Goal: Transaction & Acquisition: Purchase product/service

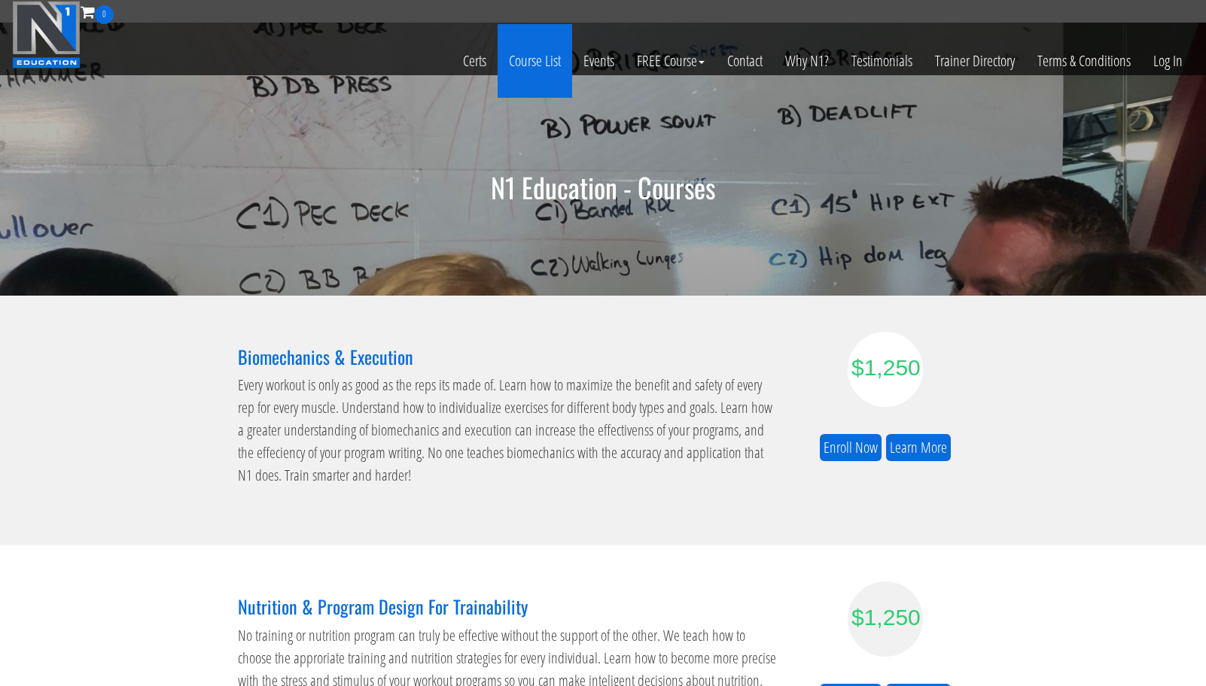
click at [549, 61] on link "Course List" at bounding box center [534, 61] width 75 height 74
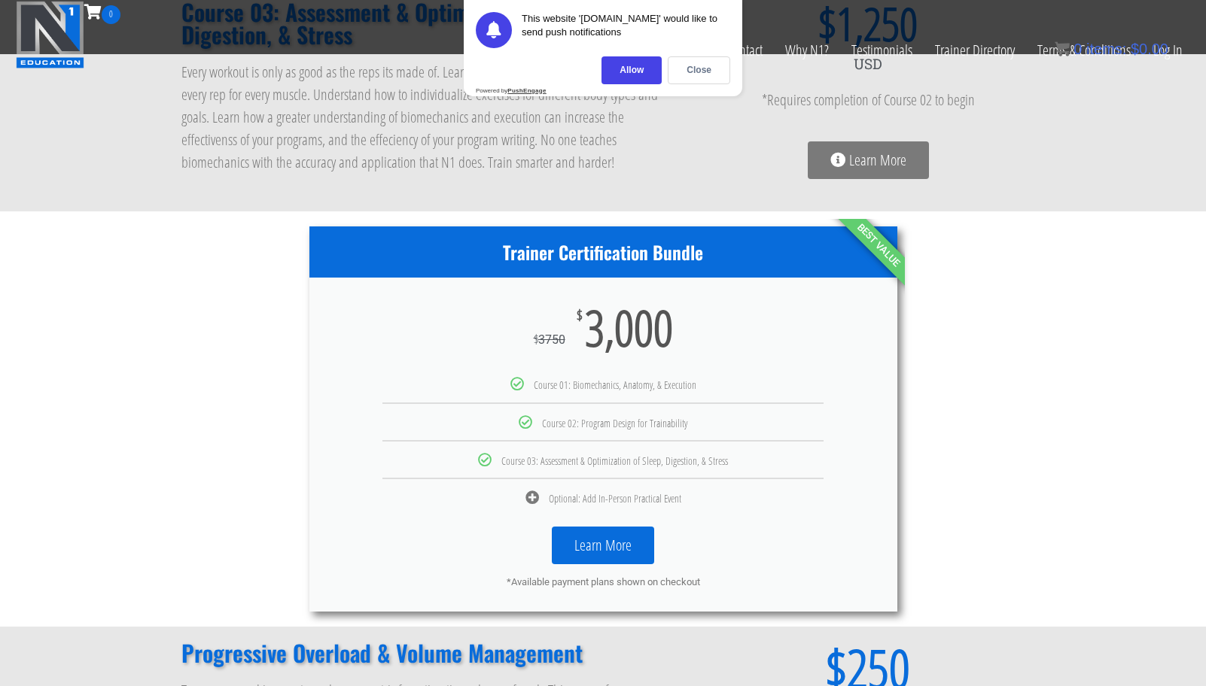
scroll to position [626, 0]
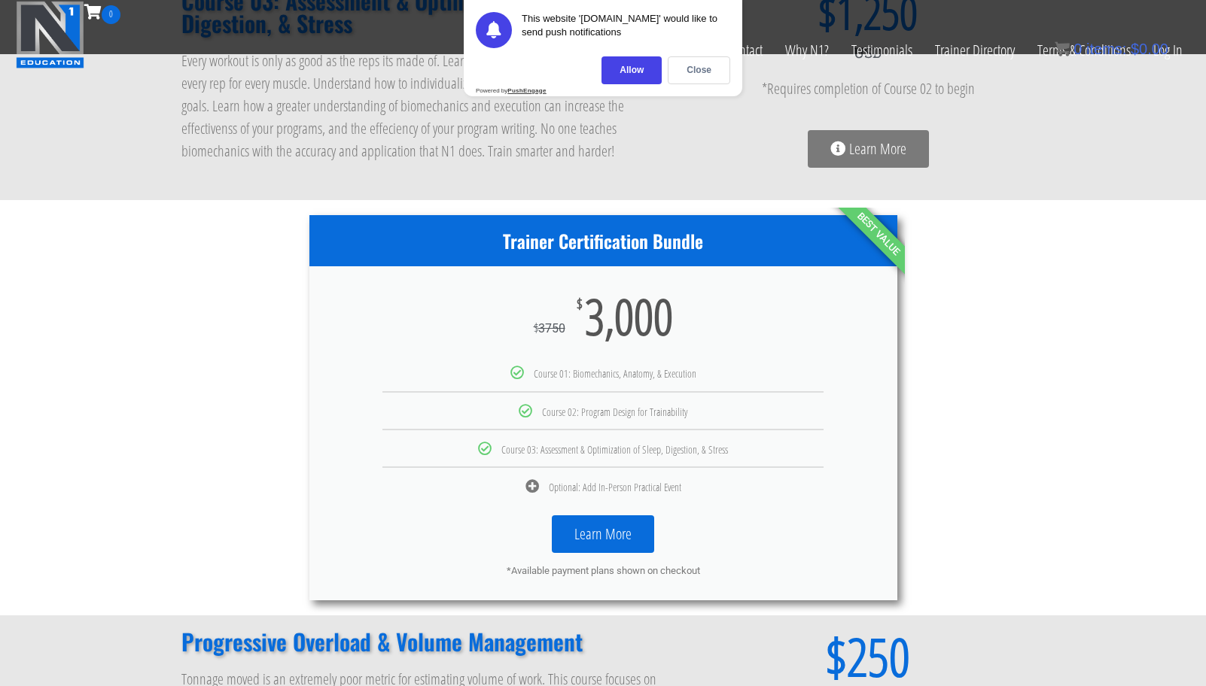
click at [537, 486] on icon at bounding box center [532, 486] width 14 height 14
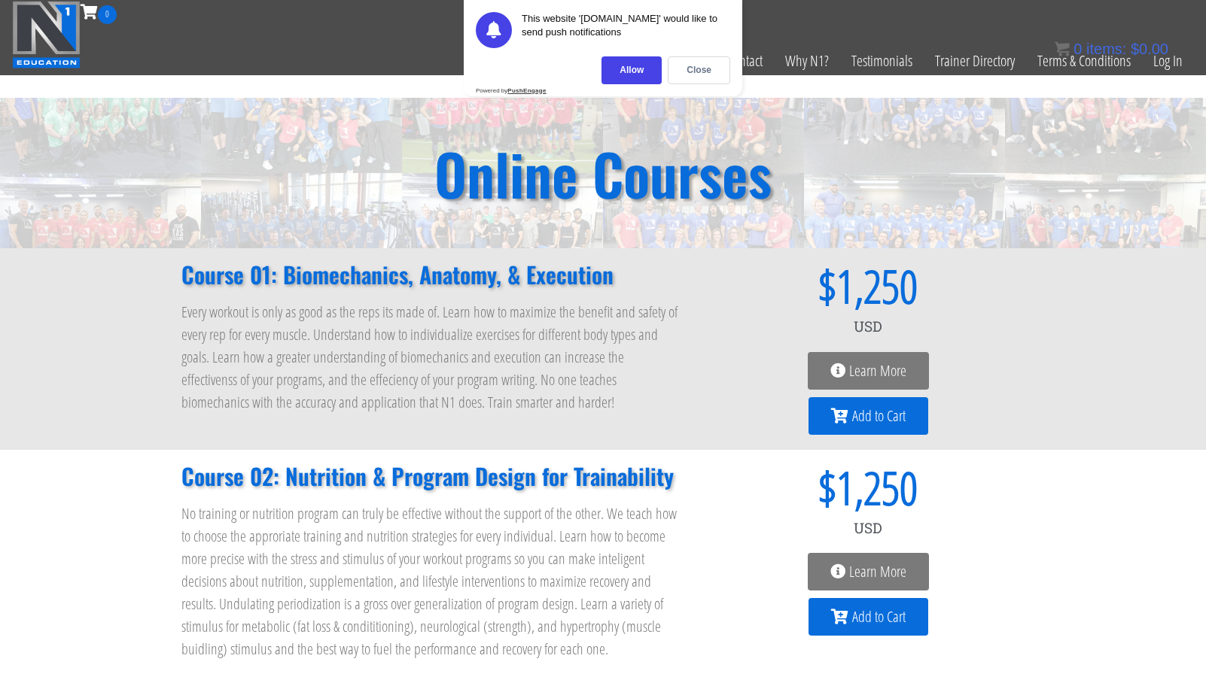
scroll to position [0, 0]
click at [641, 65] on div "Allow" at bounding box center [631, 70] width 60 height 28
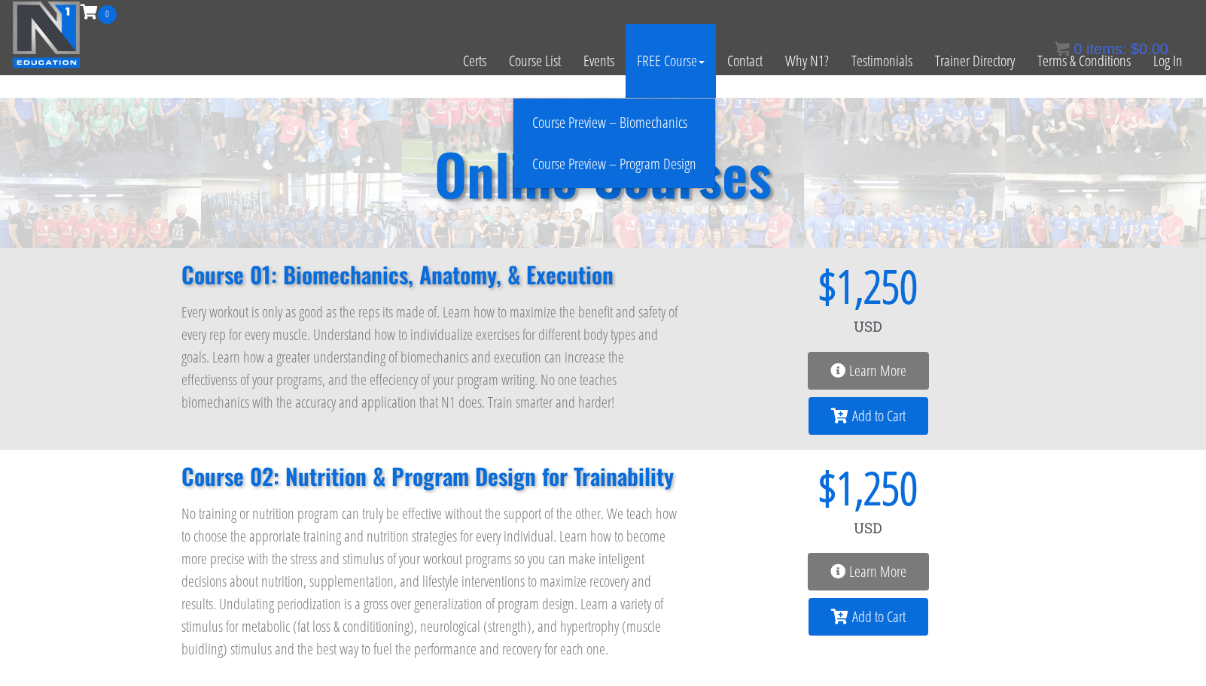
click at [658, 117] on link "Course Preview – Biomechanics" at bounding box center [614, 123] width 194 height 26
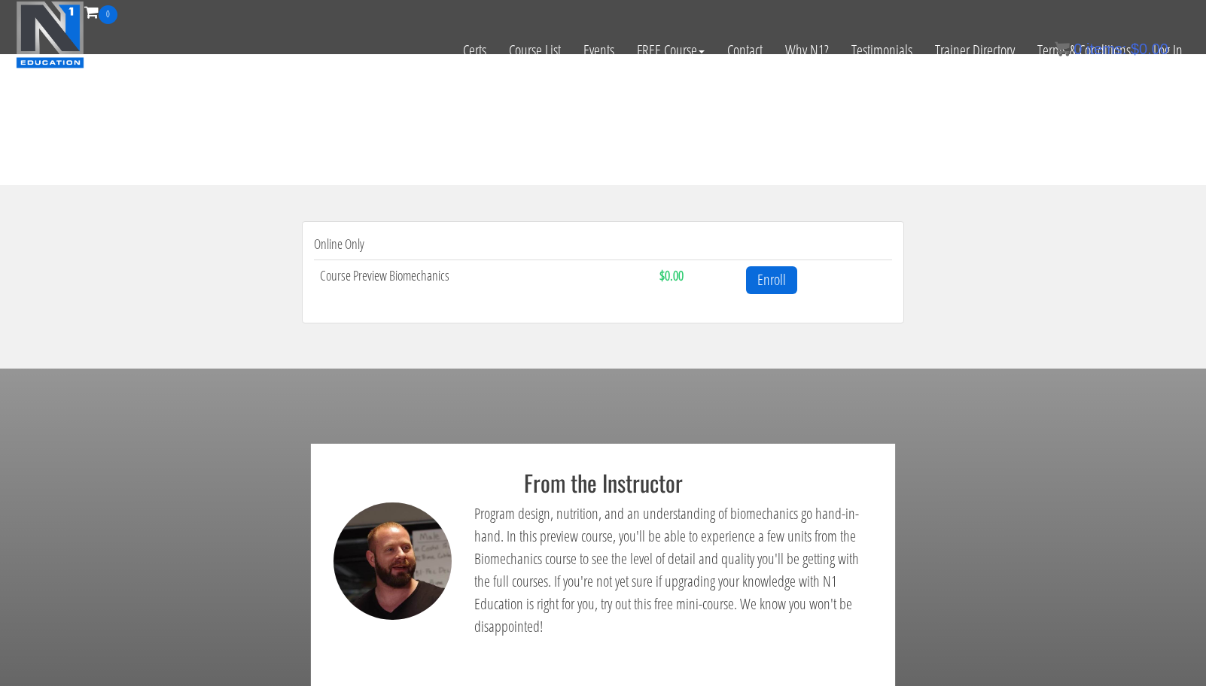
scroll to position [387, 0]
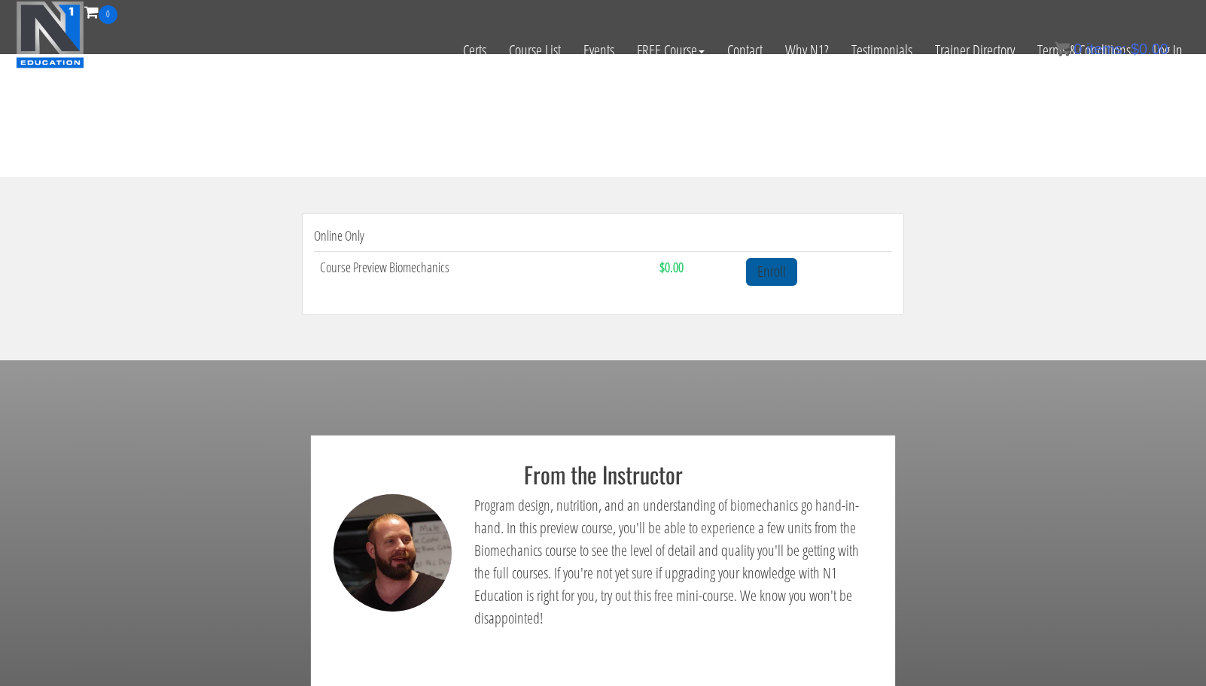
click at [787, 266] on link "Enroll" at bounding box center [771, 272] width 51 height 28
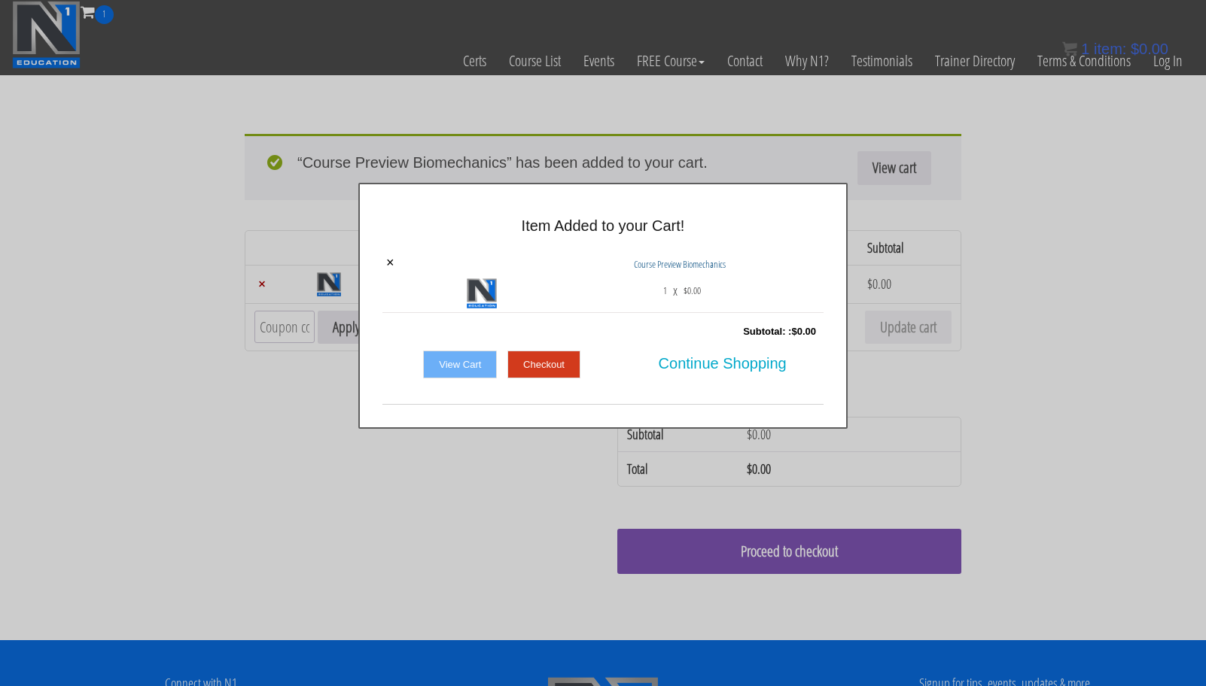
click at [530, 362] on link "Checkout" at bounding box center [543, 365] width 73 height 29
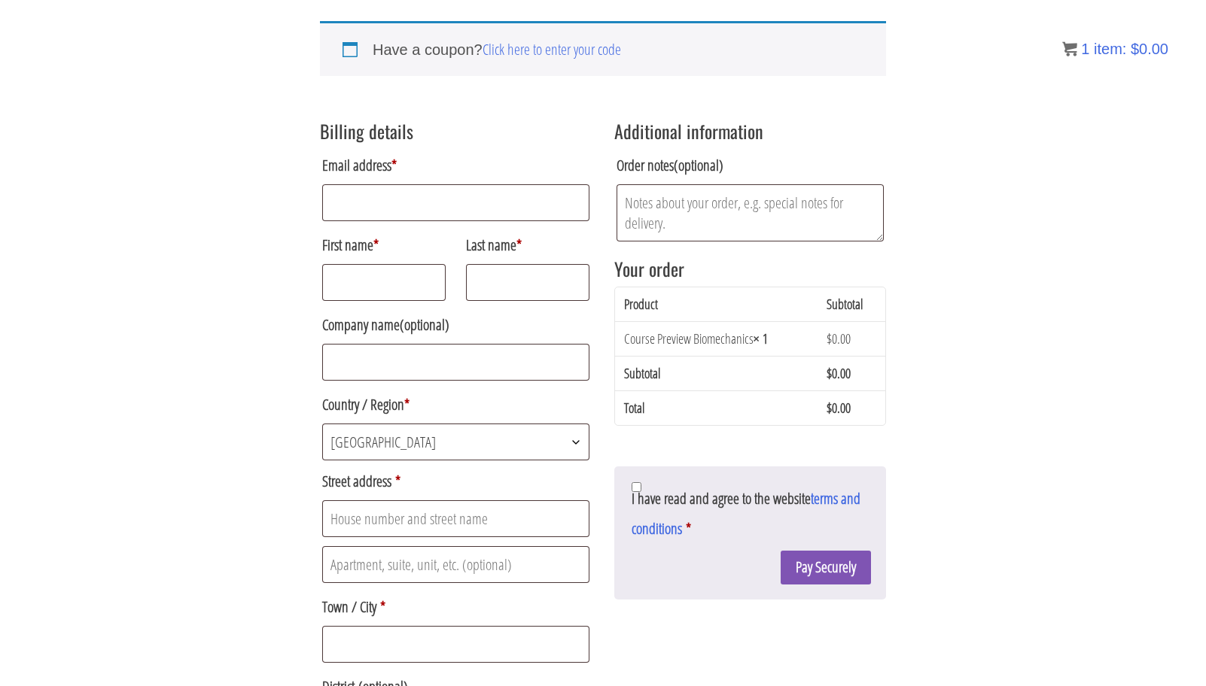
scroll to position [198, 0]
type input "gagi.nlb.998@gmail.com"
click at [427, 284] on input "First name *" at bounding box center [383, 282] width 123 height 37
type input "Dragan"
click at [497, 281] on input "Last name *" at bounding box center [527, 282] width 123 height 37
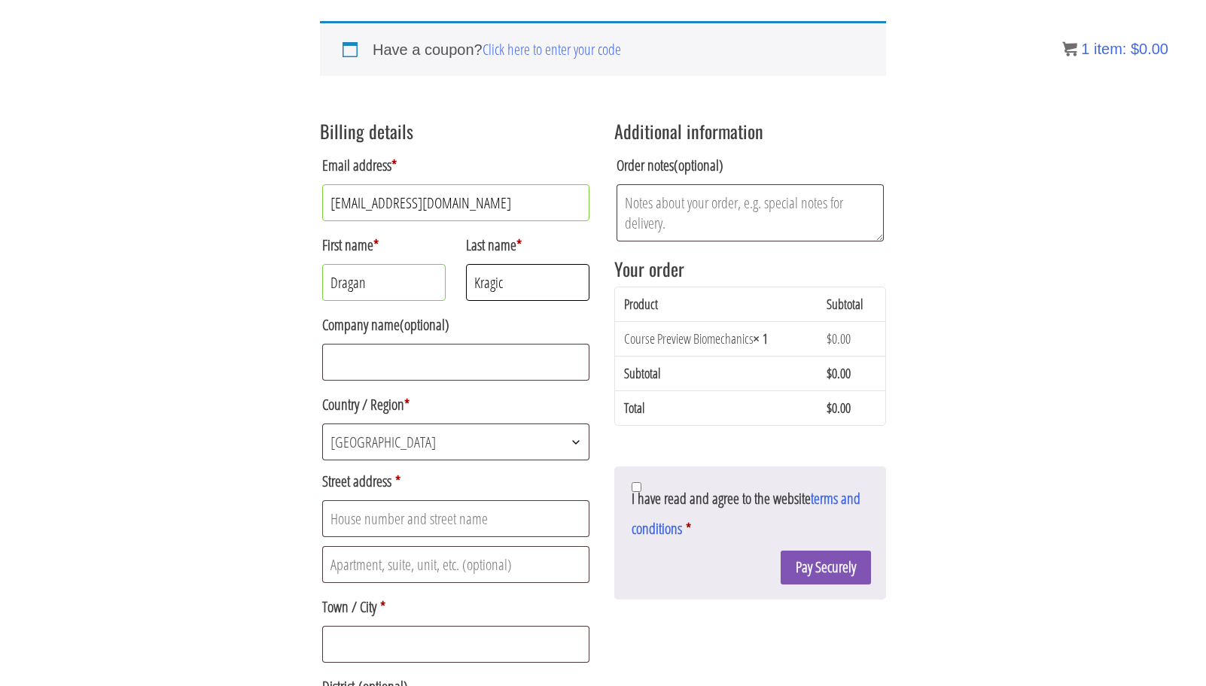
type input "Kragic"
click at [442, 357] on input "Company name (optional)" at bounding box center [455, 362] width 267 height 37
type input "CoachGAgi"
click at [410, 531] on input "Street address *" at bounding box center [455, 518] width 267 height 37
type input "S"
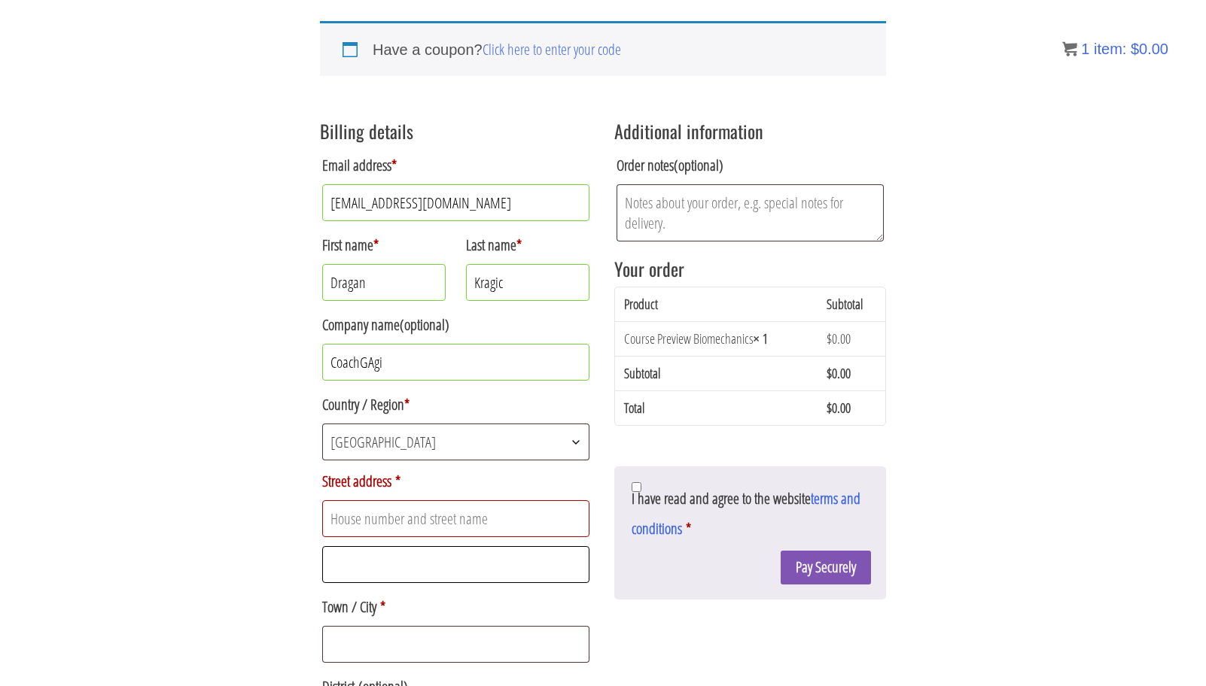
click at [424, 579] on input "Apartment, suite, unit, etc. (optional)" at bounding box center [455, 564] width 267 height 37
click at [452, 526] on input "Street address *" at bounding box center [455, 518] width 267 height 37
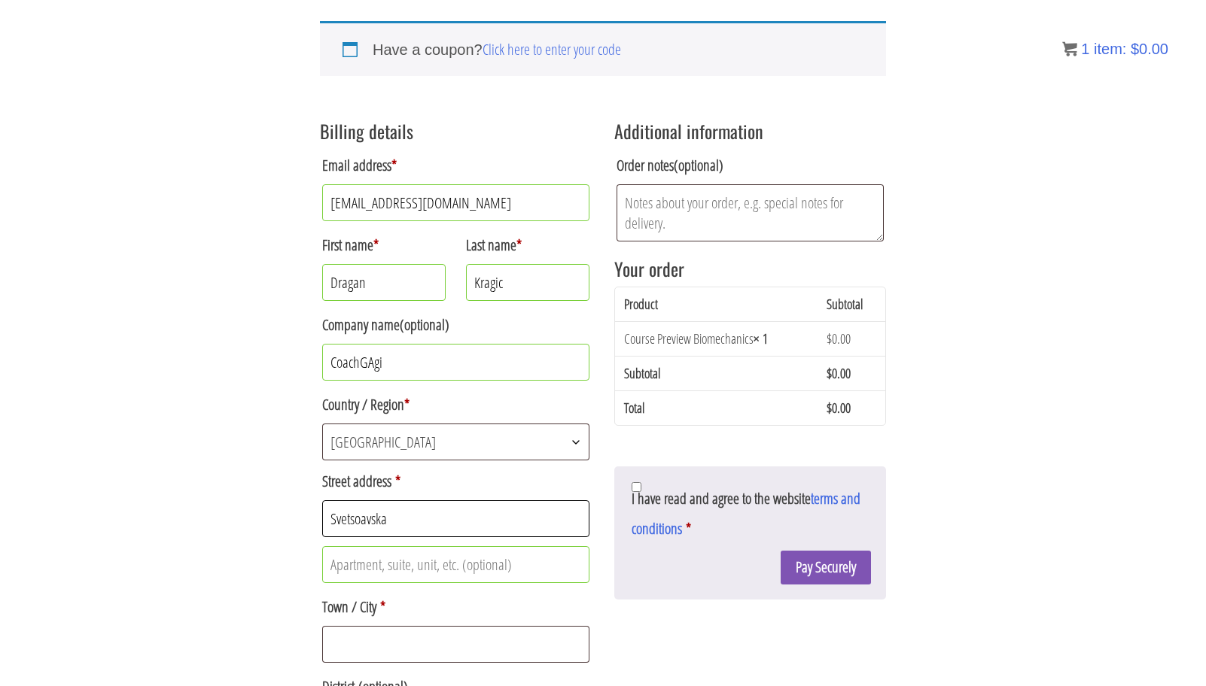
type input "Svetsoavska"
click at [468, 567] on input "Apartment, suite, unit, etc. (optional)" at bounding box center [455, 564] width 267 height 37
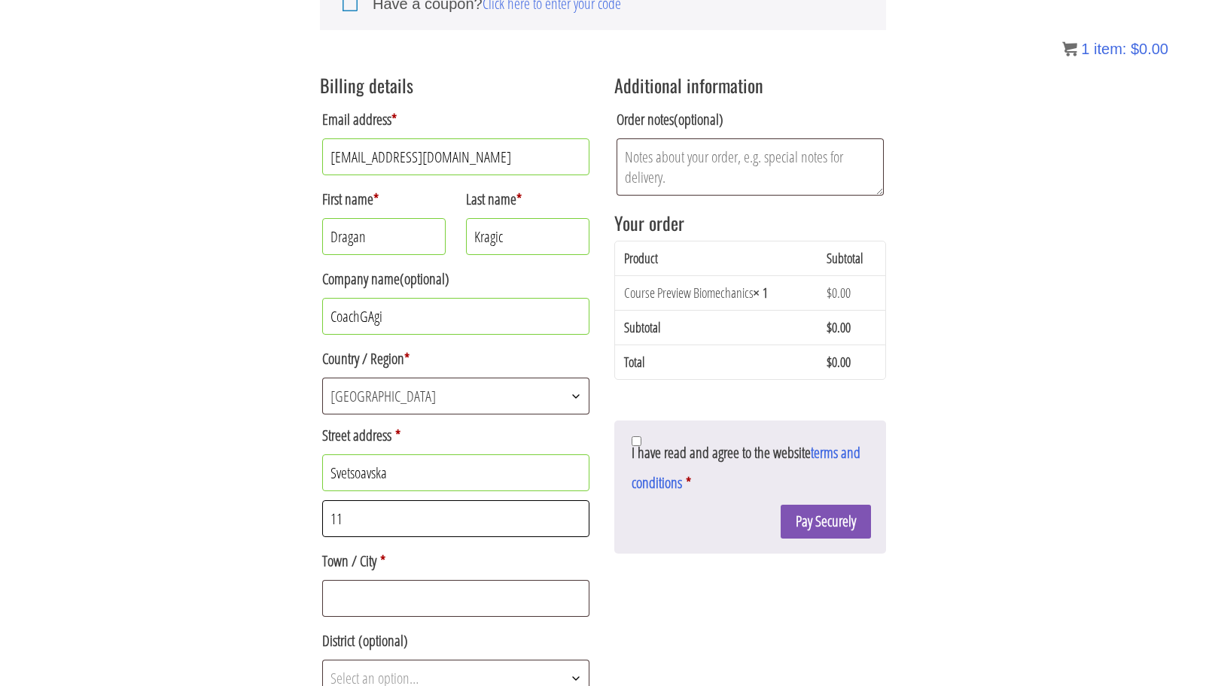
scroll to position [257, 0]
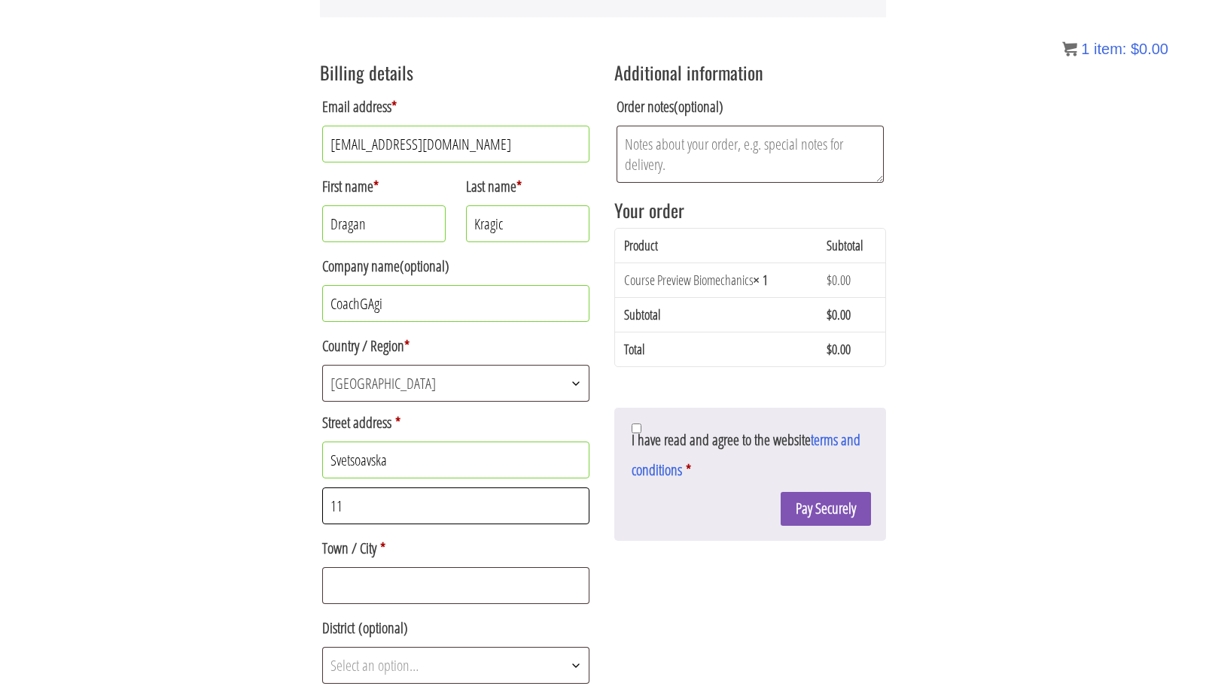
type input "11"
click at [453, 610] on div "Email address * gagi.nlb.998@gmail.com First name * Dragan Last name * Kragic C…" at bounding box center [456, 466] width 272 height 753
click at [467, 586] on input "Town / City *" at bounding box center [455, 585] width 267 height 37
type input "Novi Sad"
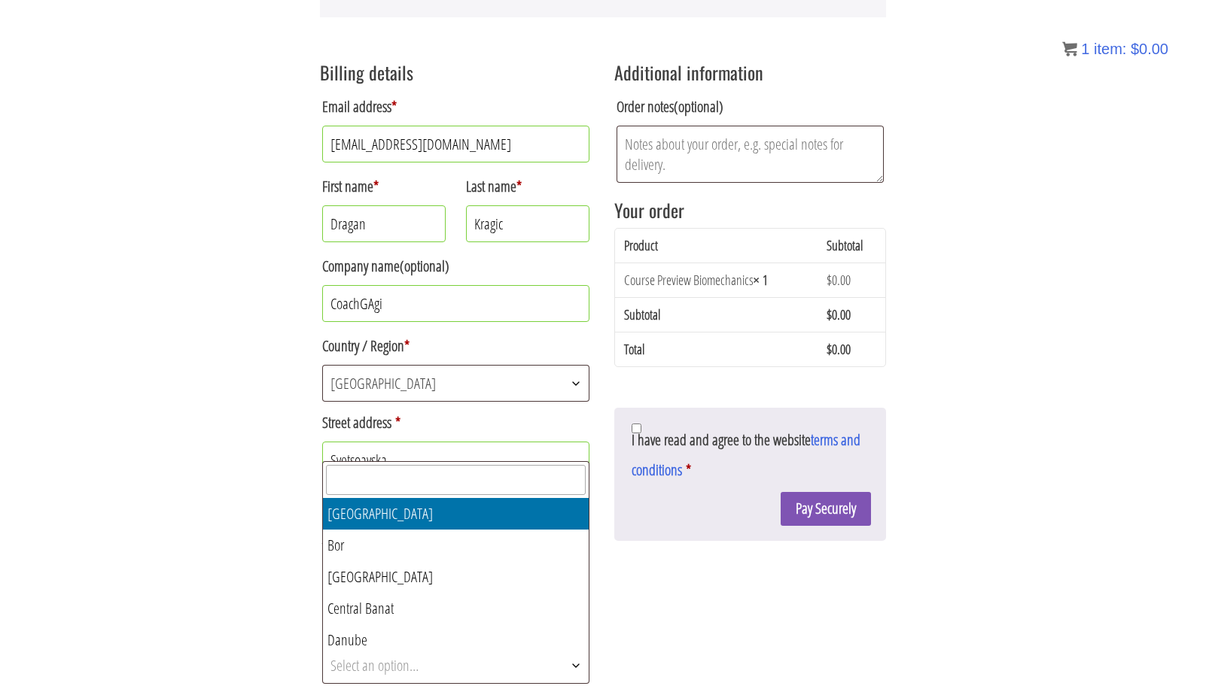
click at [520, 671] on span "Select an option…" at bounding box center [456, 665] width 266 height 35
click at [467, 475] on input "text" at bounding box center [456, 480] width 260 height 30
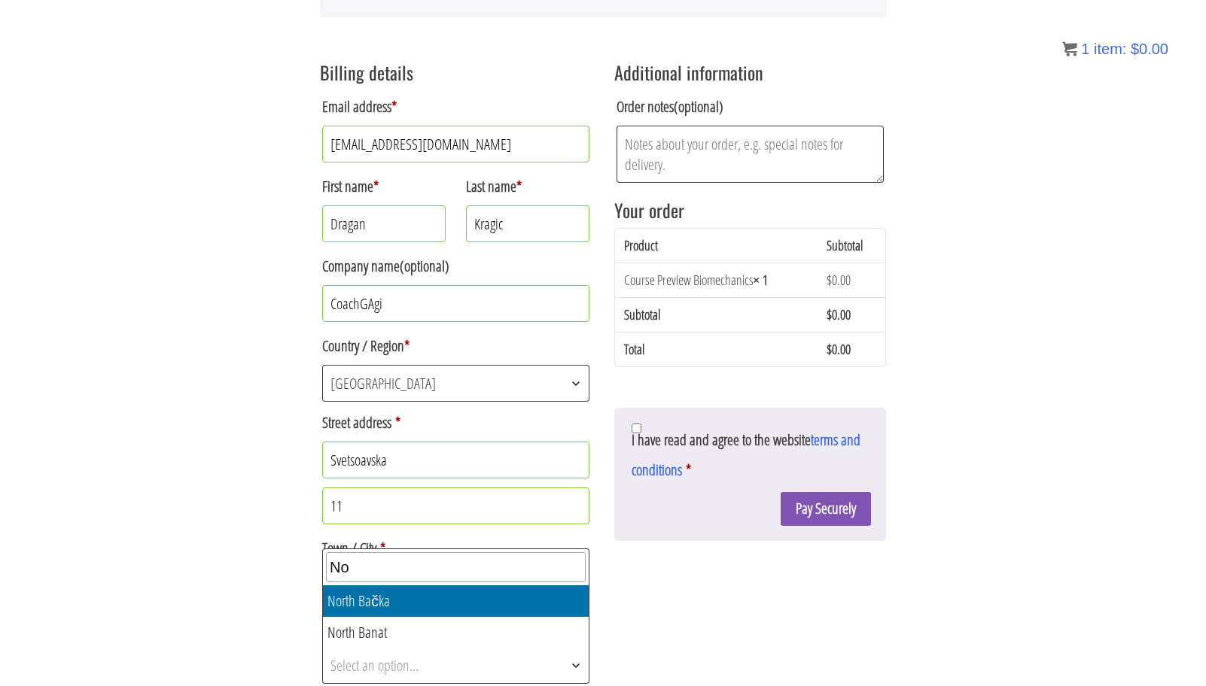
type input "N"
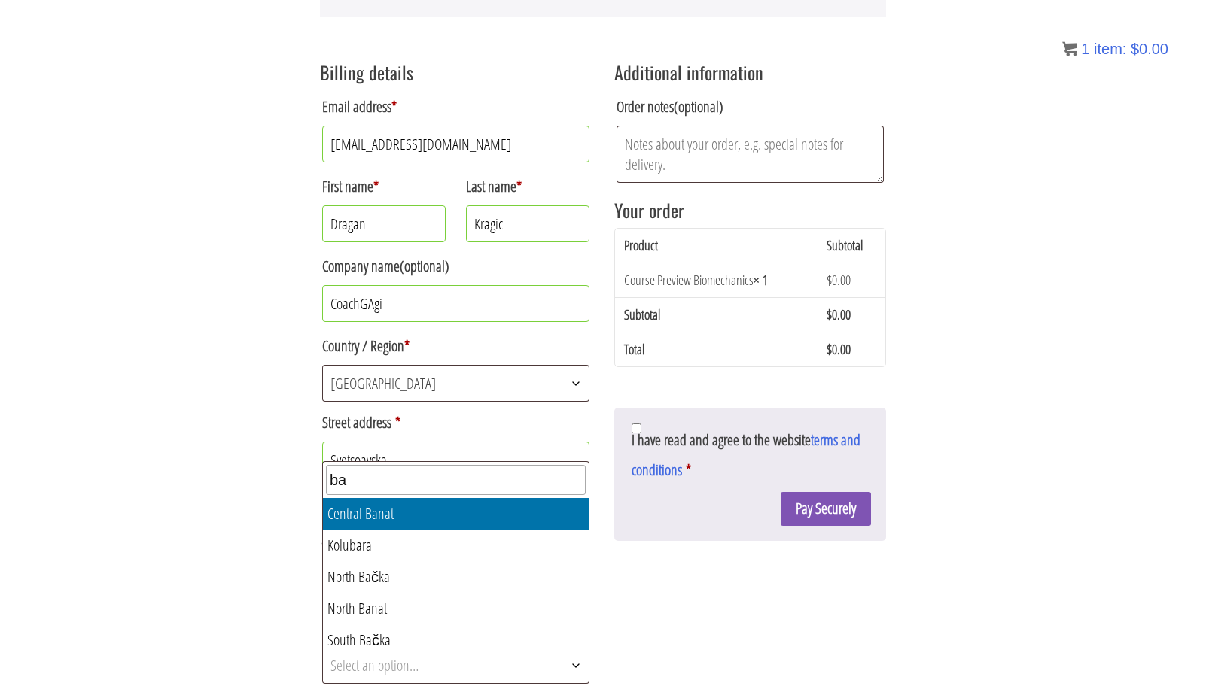
type input "ba"
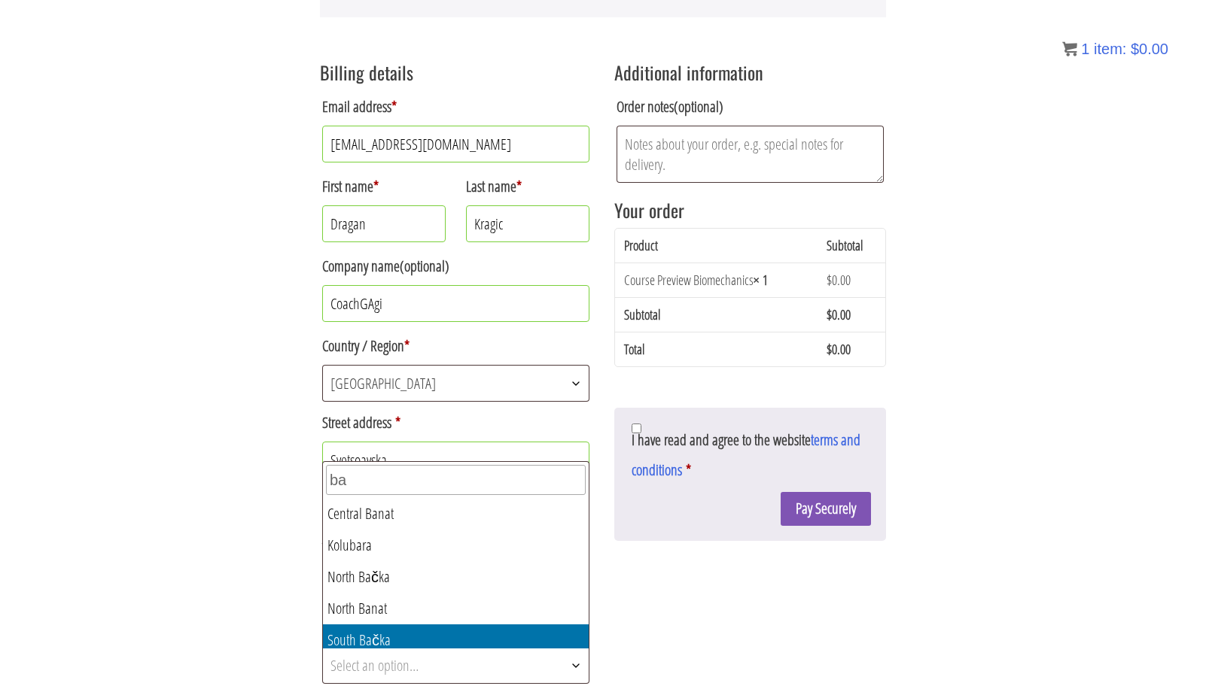
select select "RS06"
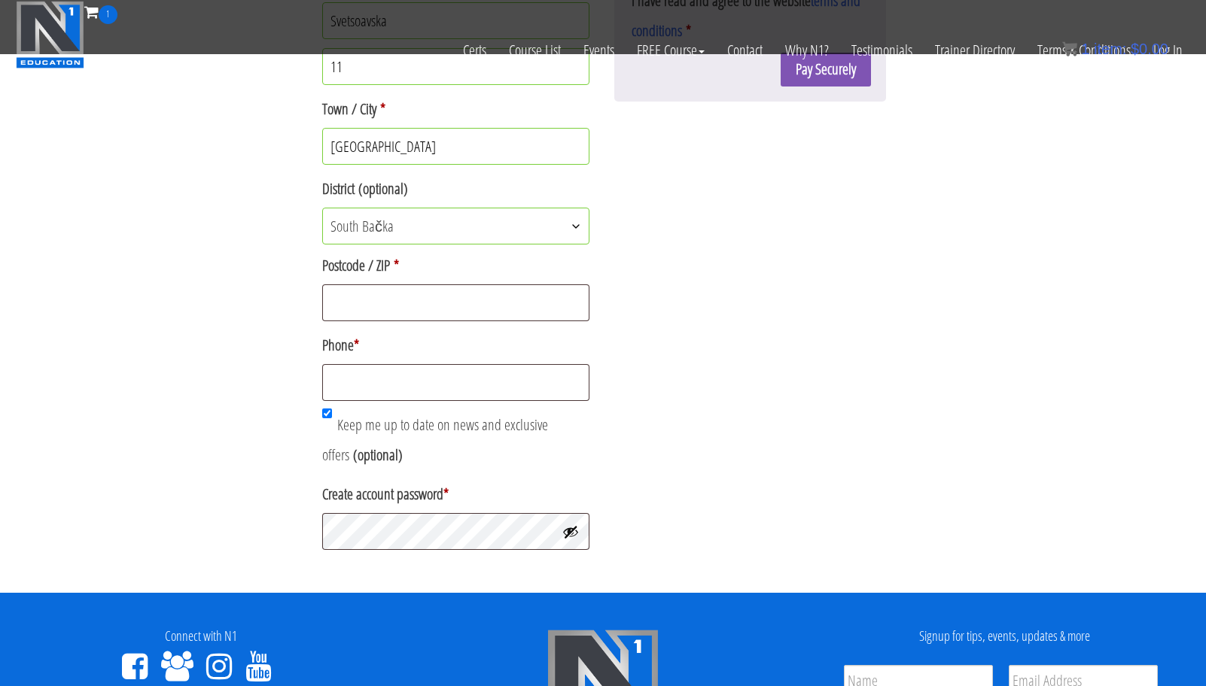
scroll to position [611, 0]
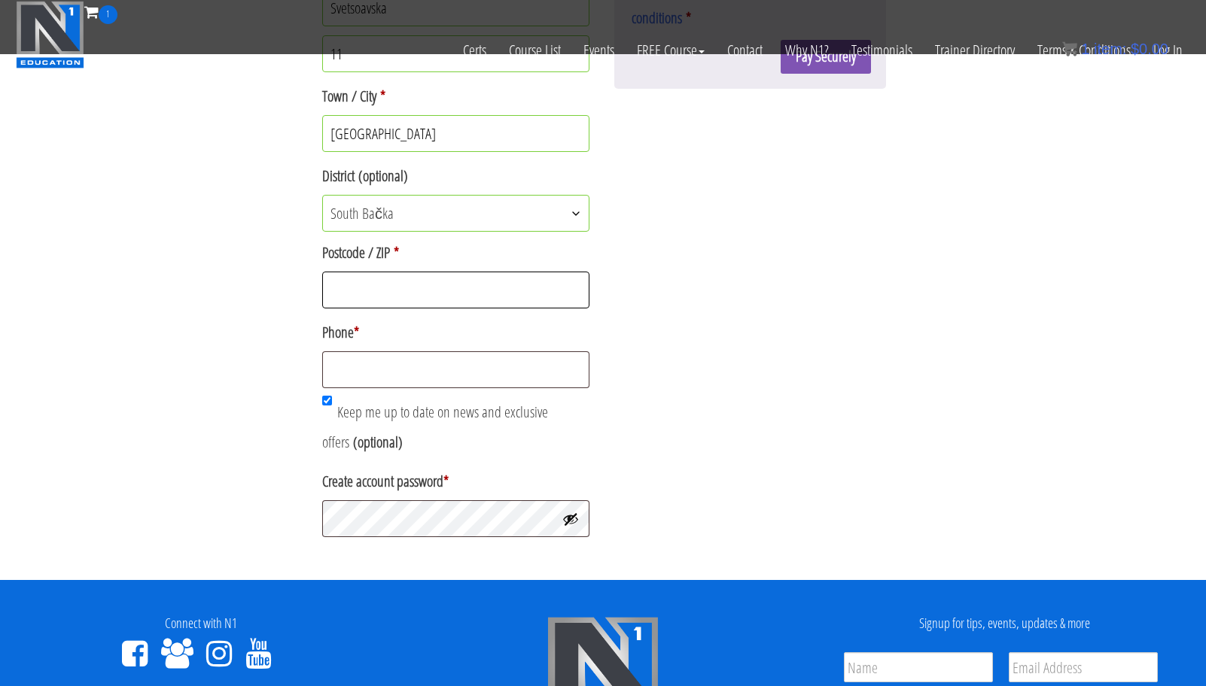
click at [418, 275] on input "Postcode / ZIP *" at bounding box center [455, 290] width 267 height 37
type input "21000"
click at [393, 385] on input "Phone *" at bounding box center [455, 369] width 267 height 37
type input "+381605522839"
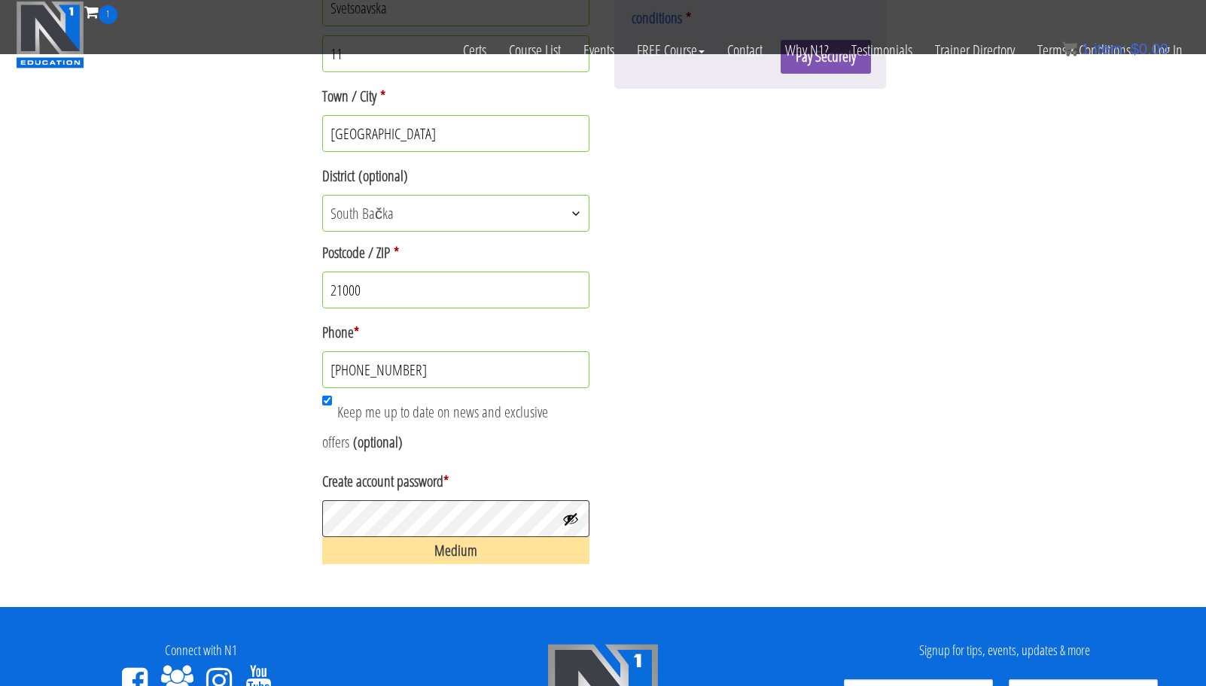
click at [707, 460] on div "Billing details Email address * gagi.nlb.998@gmail.com First name * Dragan Last…" at bounding box center [603, 83] width 566 height 976
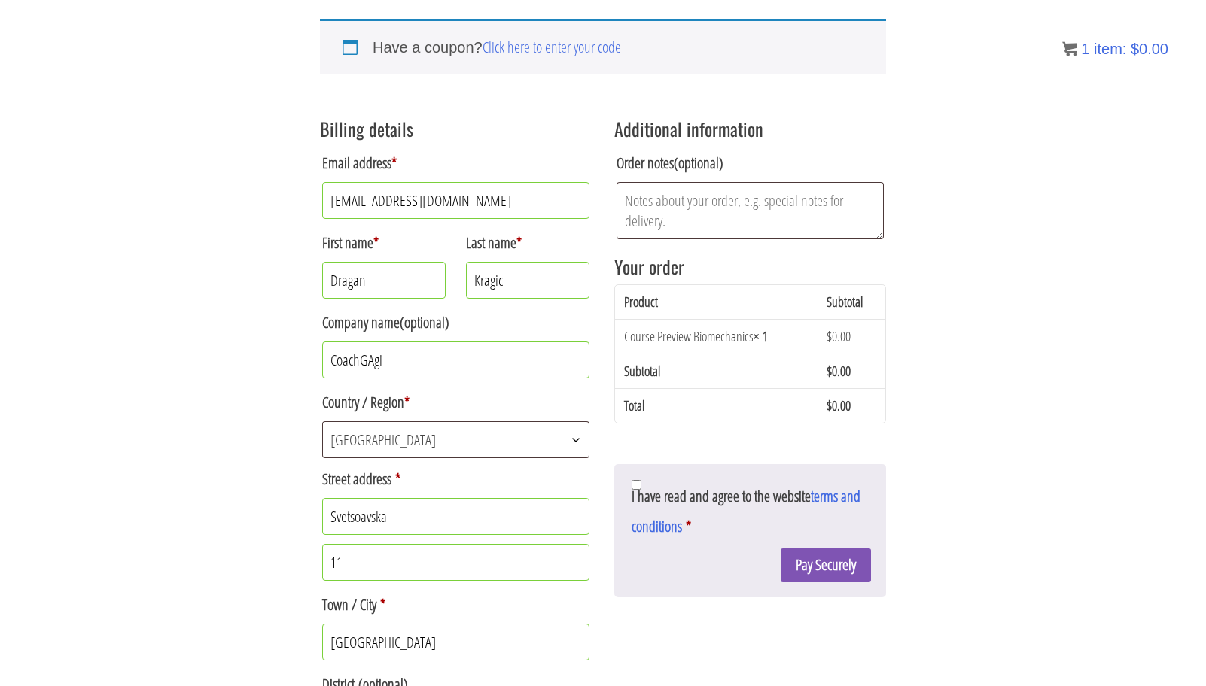
scroll to position [202, 0]
click at [637, 485] on input "I have read and agree to the website terms and conditions *" at bounding box center [636, 484] width 10 height 10
checkbox input "true"
click at [798, 572] on button "Pay Securely" at bounding box center [825, 564] width 90 height 34
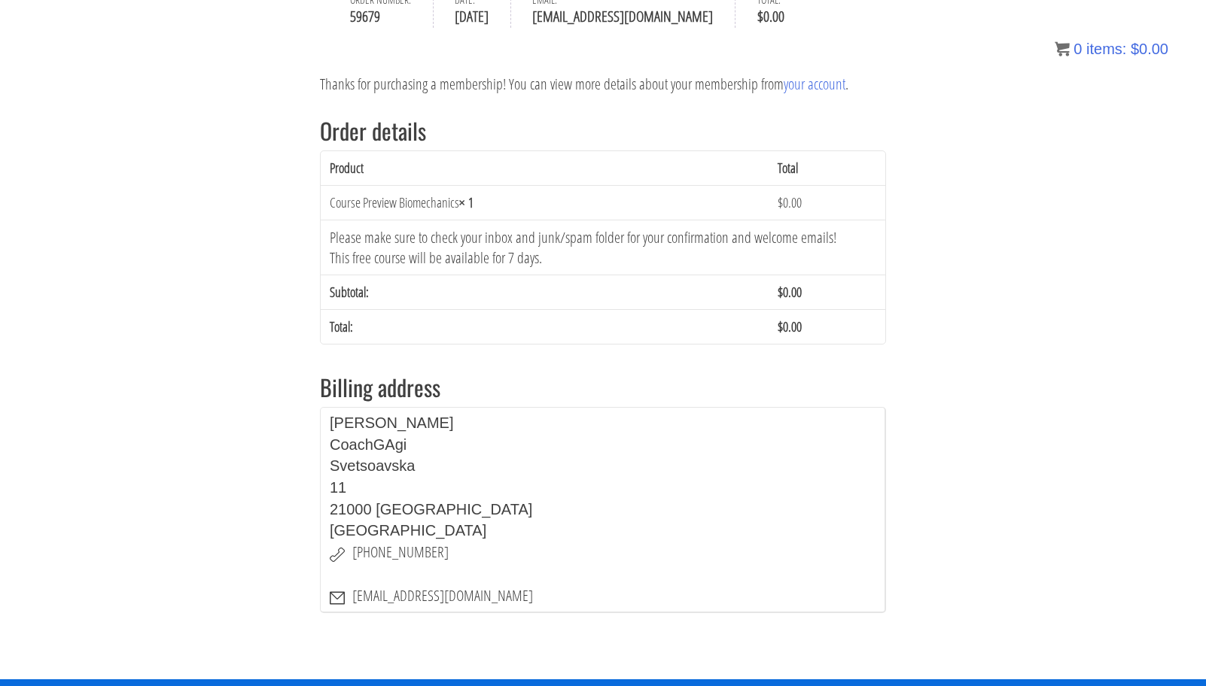
scroll to position [259, 0]
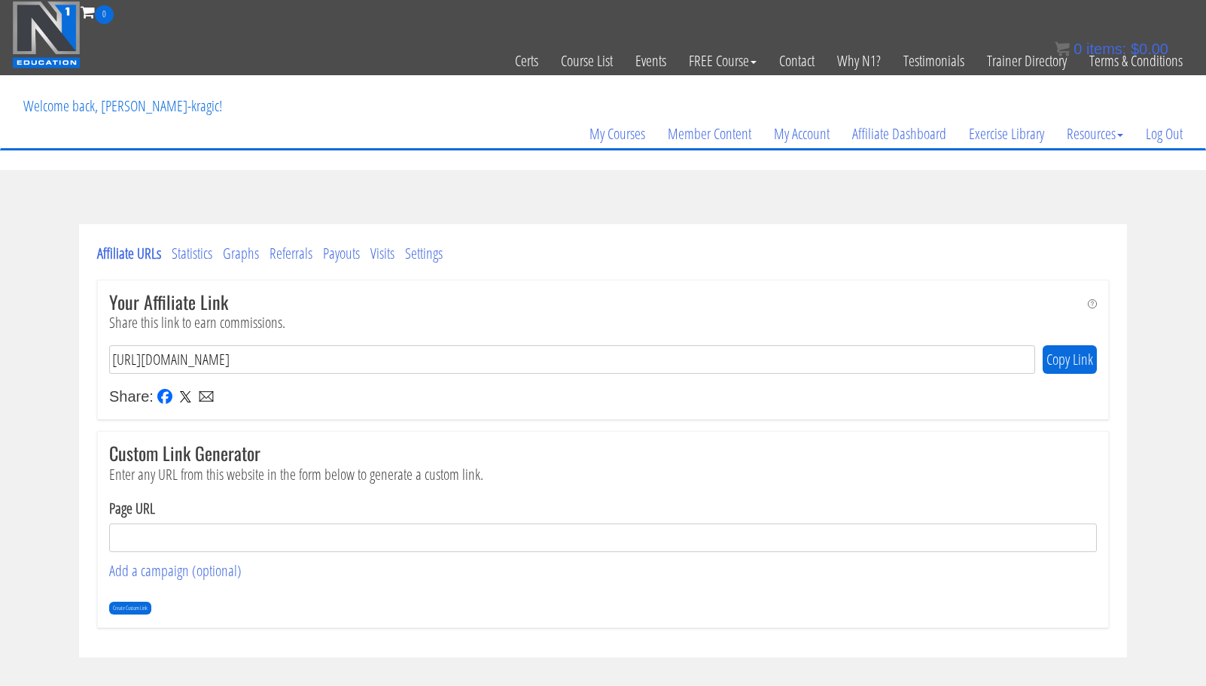
click at [340, 354] on input "https://n1.education/ref/209/" at bounding box center [572, 359] width 926 height 29
click at [271, 535] on input "Page URL" at bounding box center [602, 538] width 987 height 29
paste input "https://n1.education/ref/209/"
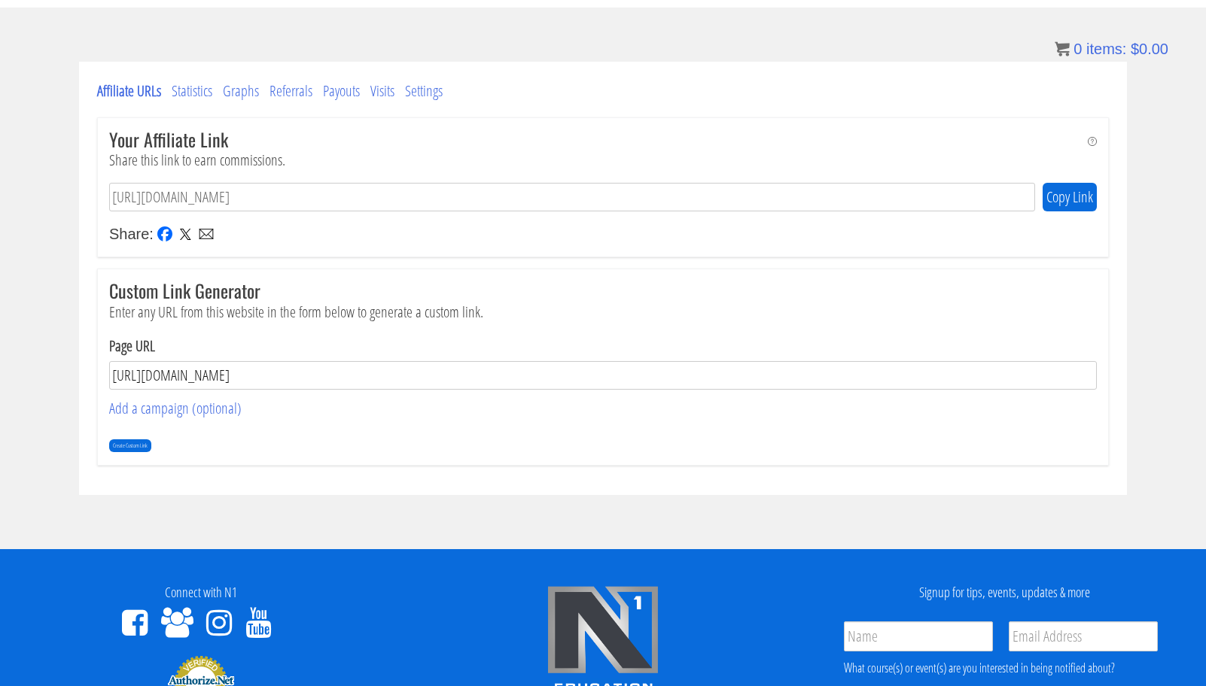
scroll to position [147, 0]
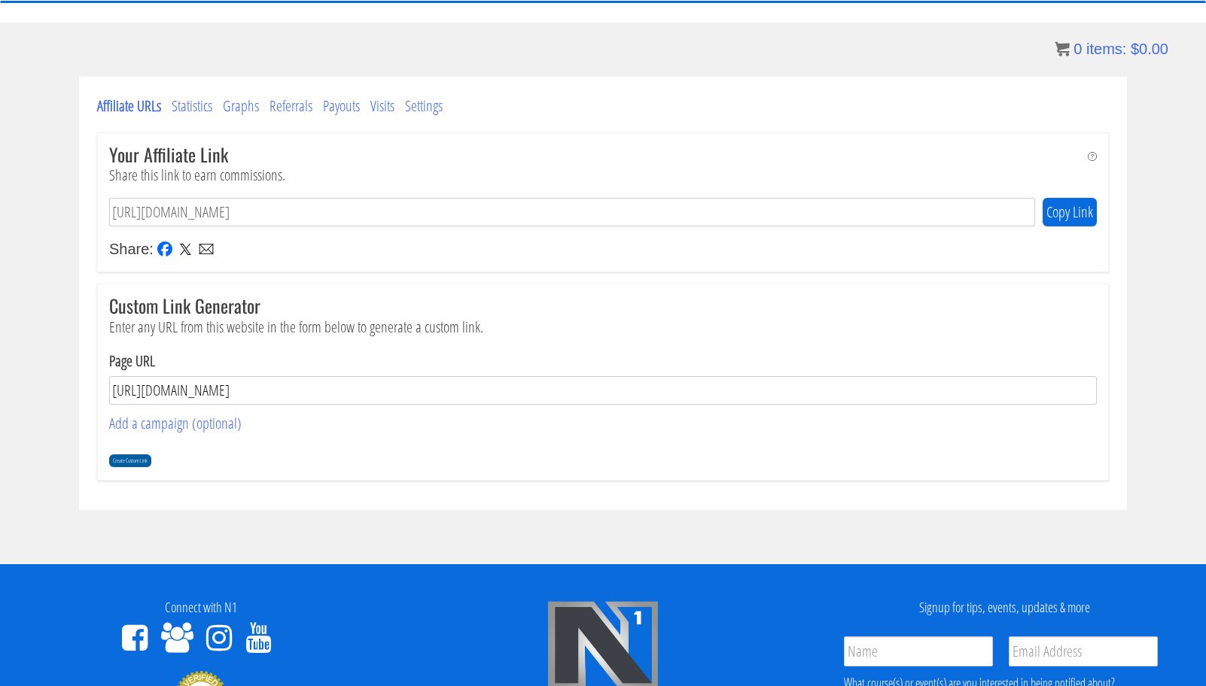
type input "https://n1.education/ref/209/"
click at [139, 458] on input "Create Custom Link" at bounding box center [130, 462] width 42 height 14
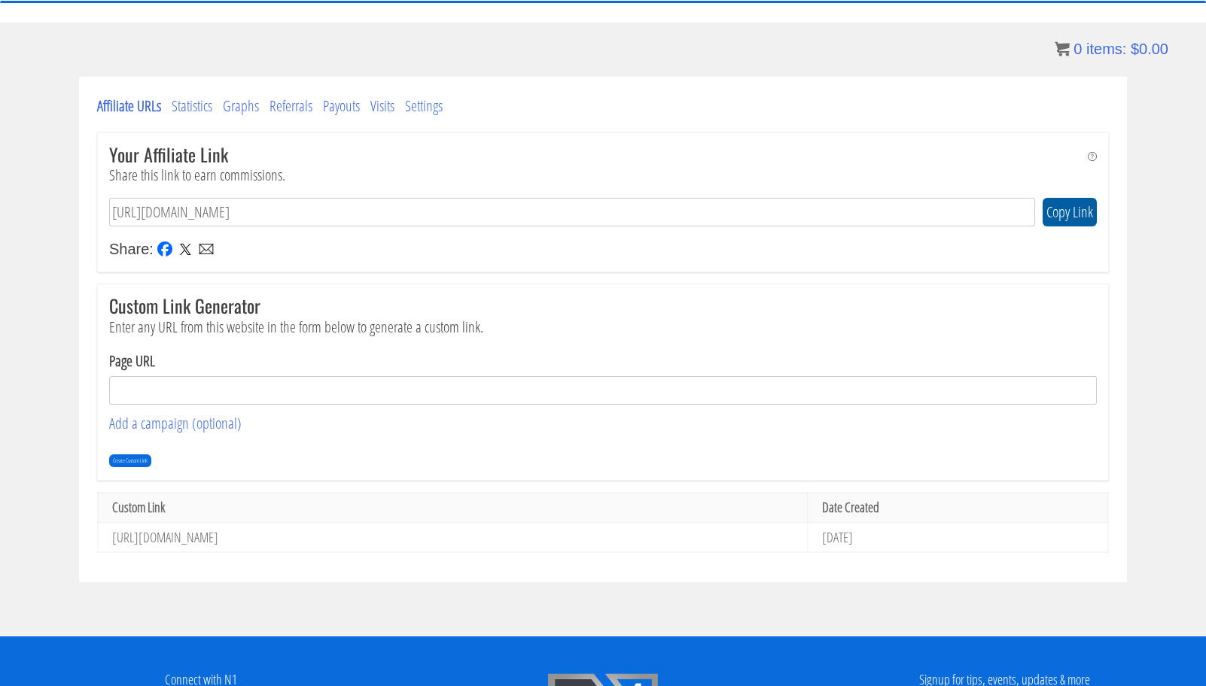
click at [1079, 218] on button "Copy Link" at bounding box center [1069, 212] width 54 height 29
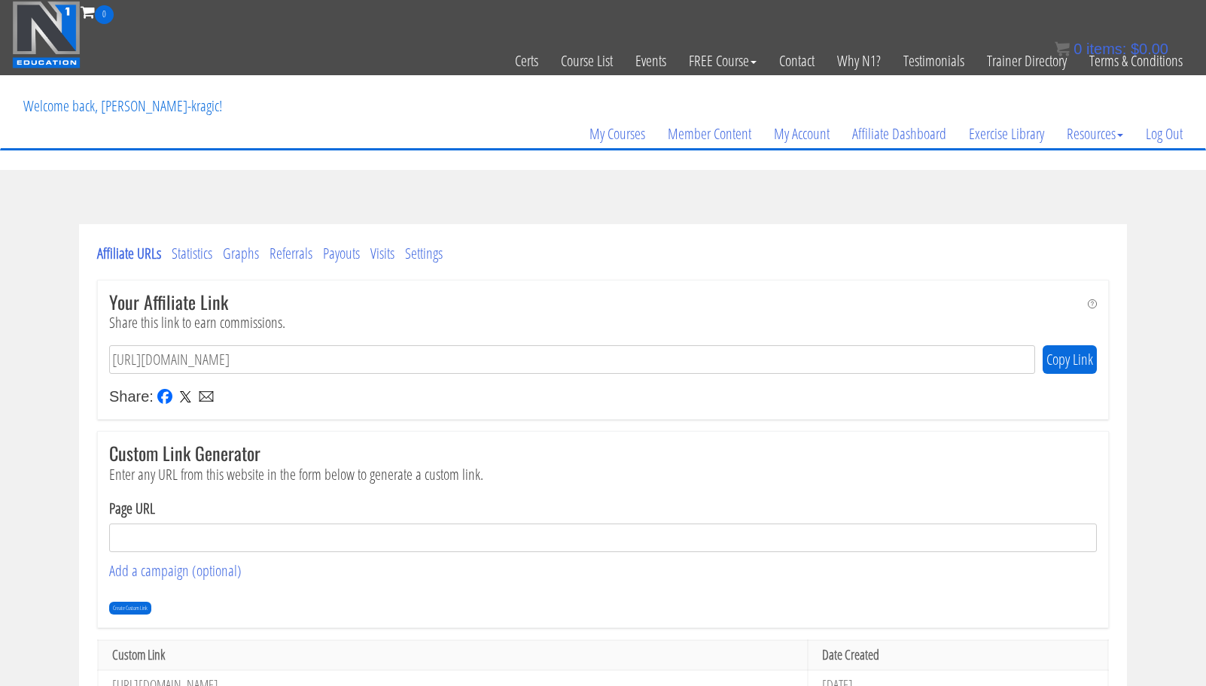
scroll to position [0, 0]
click at [636, 126] on link "My Courses" at bounding box center [617, 134] width 78 height 72
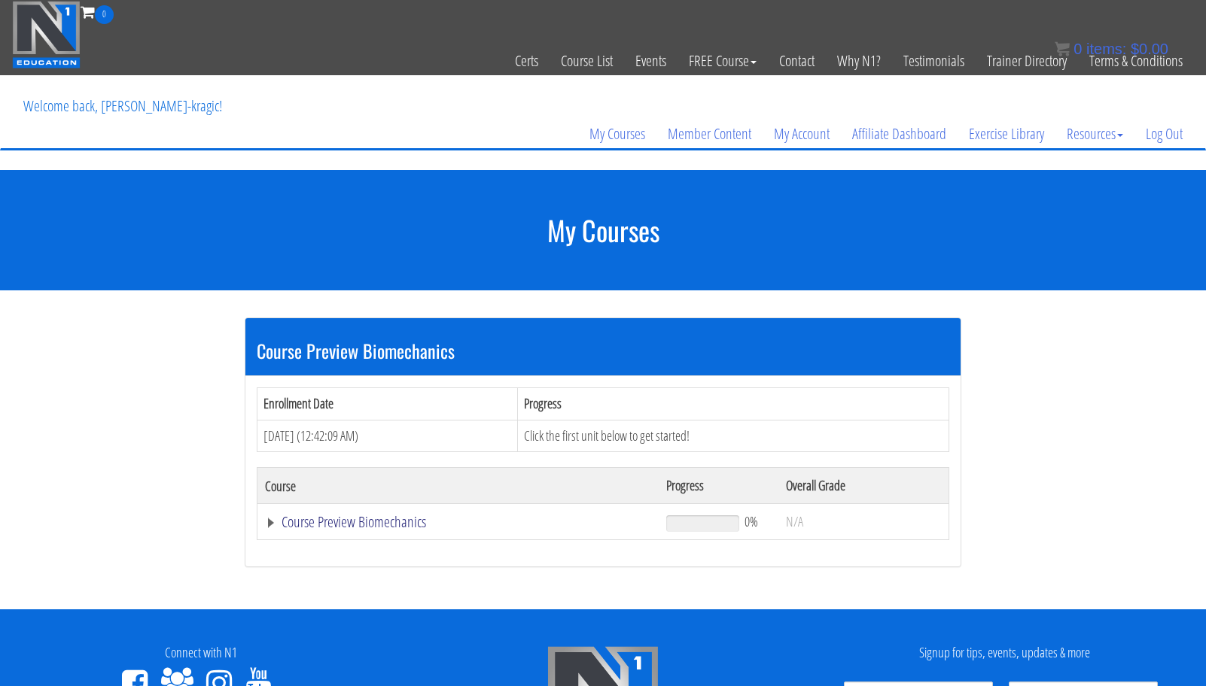
click at [373, 528] on link "Course Preview Biomechanics" at bounding box center [458, 522] width 386 height 15
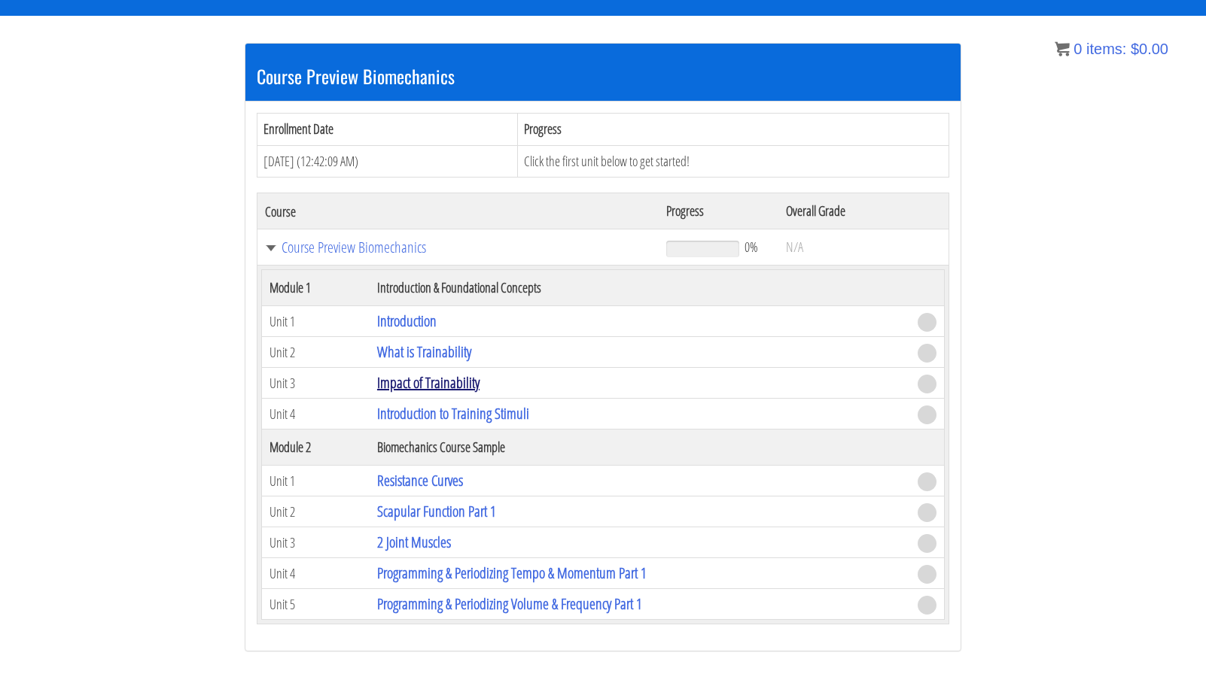
scroll to position [277, 0]
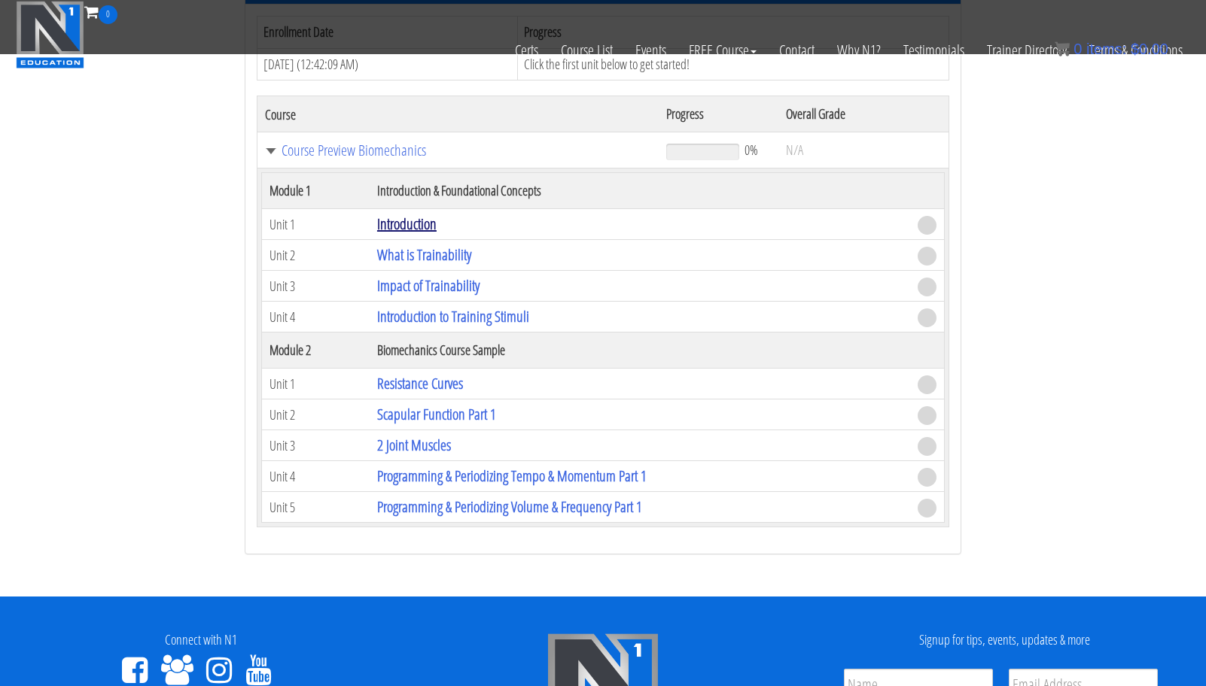
click at [428, 223] on link "Introduction" at bounding box center [406, 224] width 59 height 20
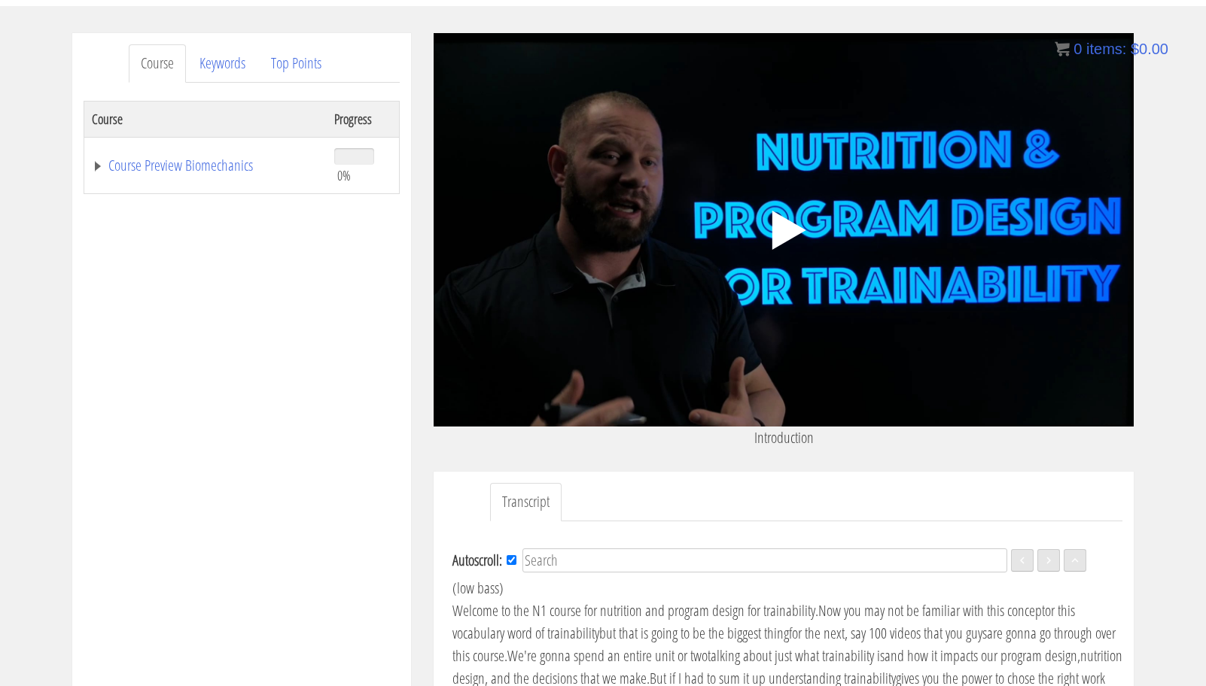
scroll to position [170, 0]
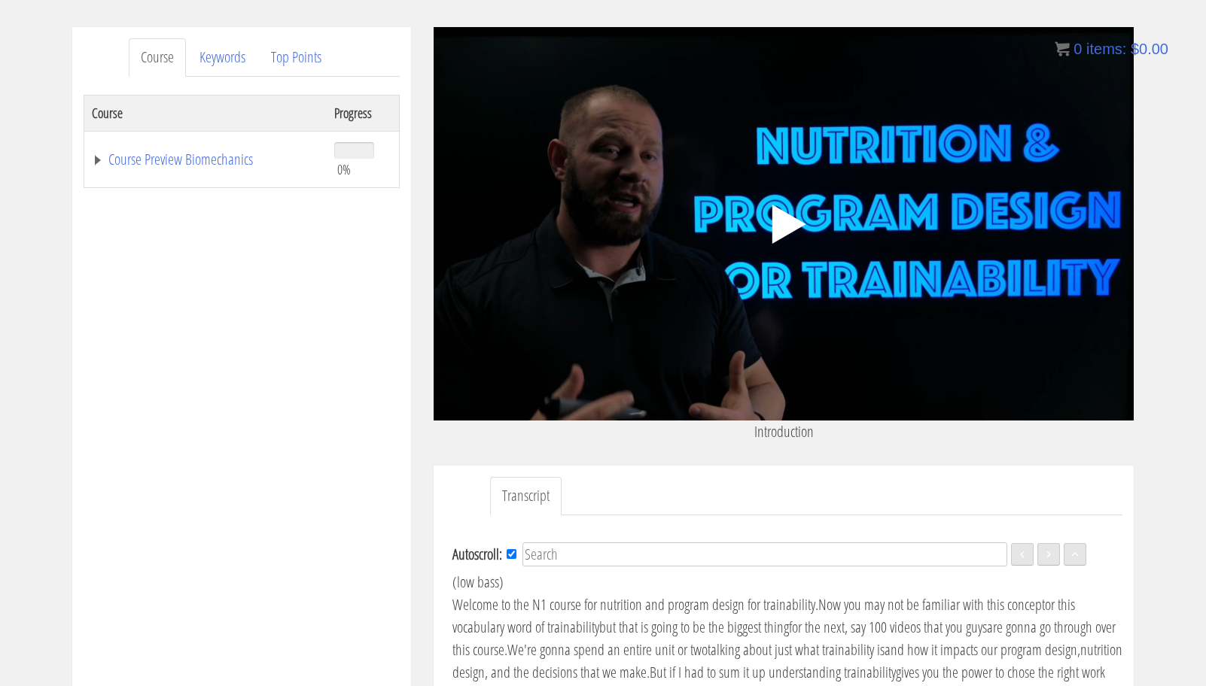
click at [789, 239] on icon ".fp-color-play{opacity:0.65;}.controlbutton{fill:#fff;}" at bounding box center [783, 224] width 95 height 95
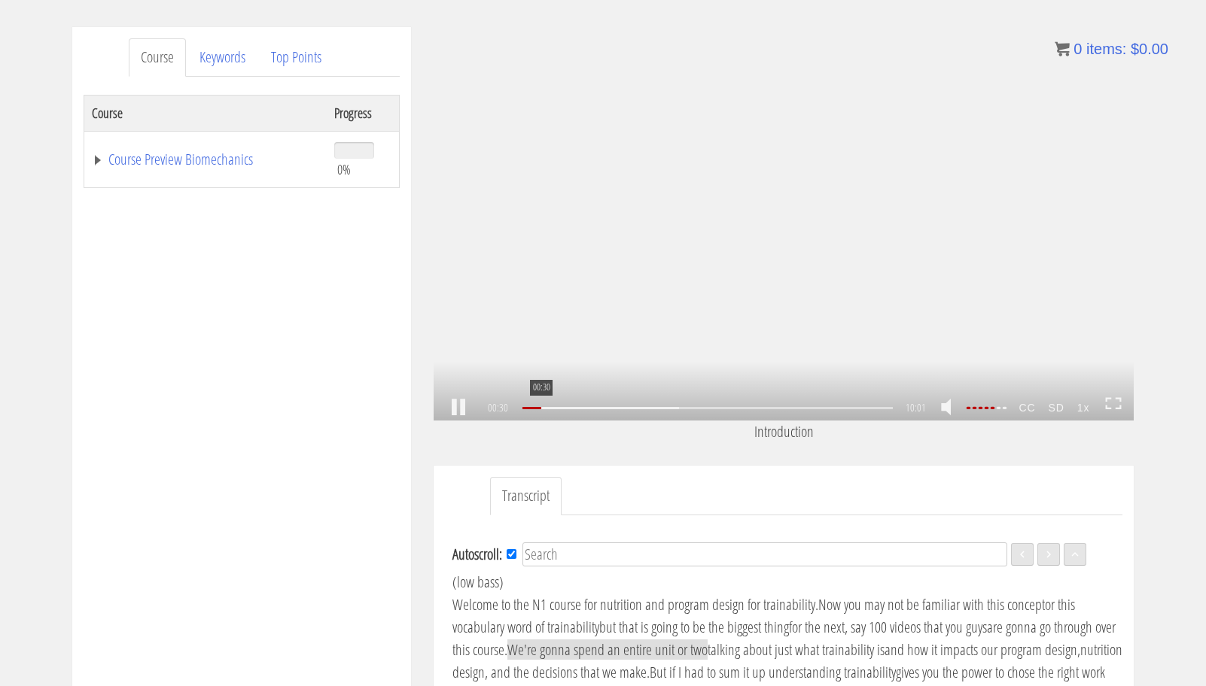
click at [540, 409] on div "00:30" at bounding box center [707, 408] width 370 height 2
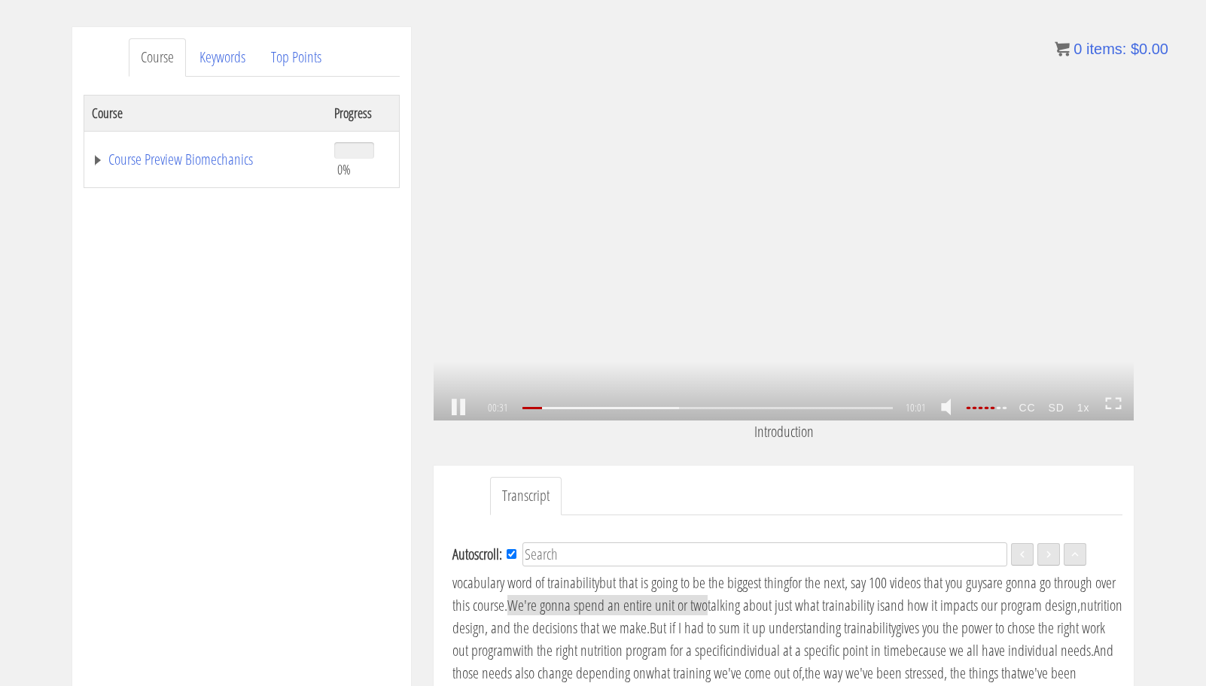
click at [1031, 406] on strong "CC" at bounding box center [1026, 408] width 29 height 24
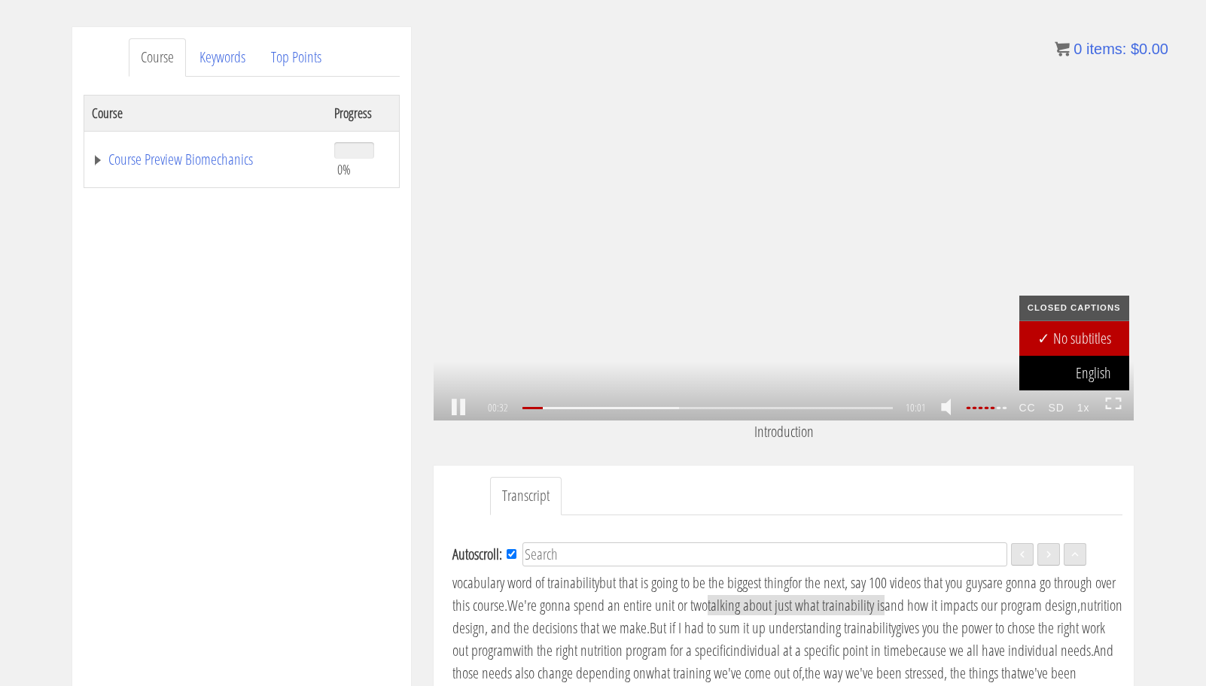
click at [1090, 369] on link "English" at bounding box center [1074, 373] width 110 height 35
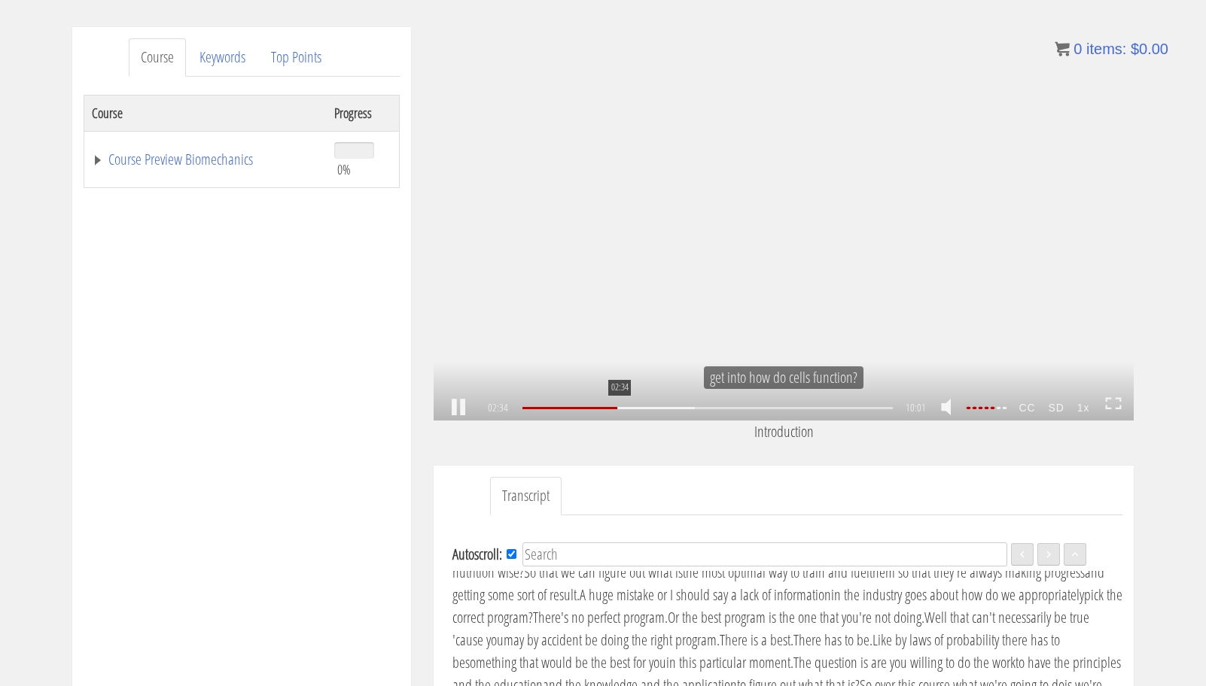
scroll to position [371, 0]
click at [694, 407] on div "04:35" at bounding box center [707, 408] width 370 height 2
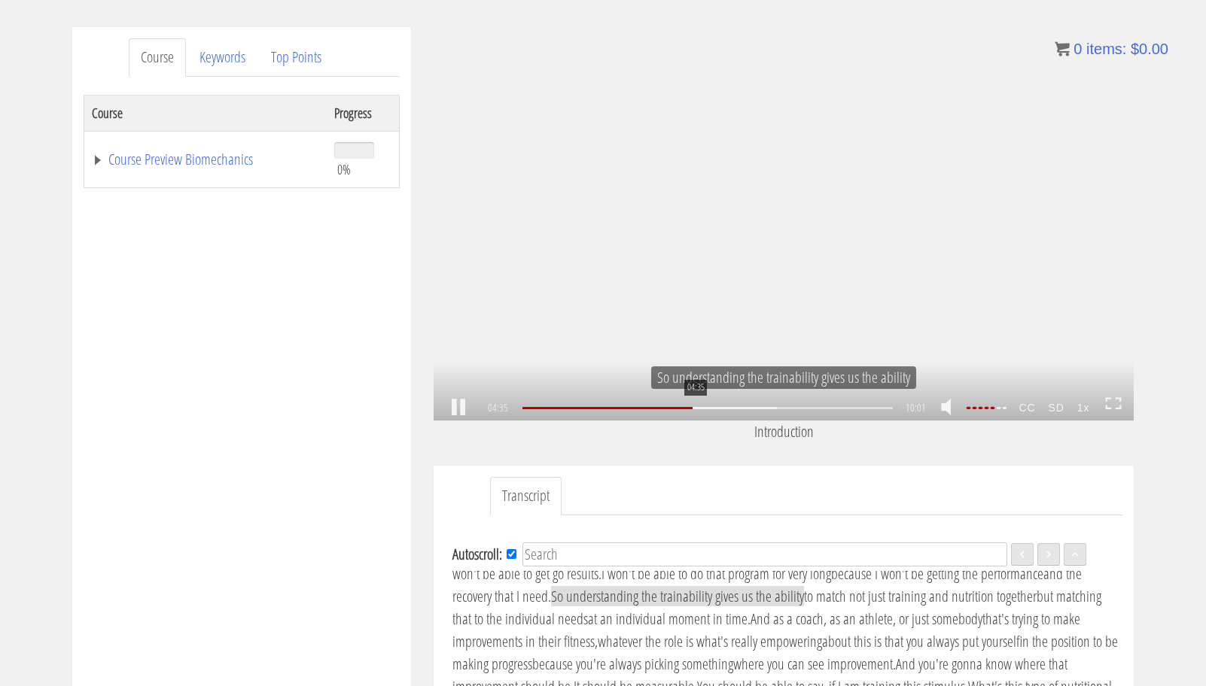
scroll to position [744, 0]
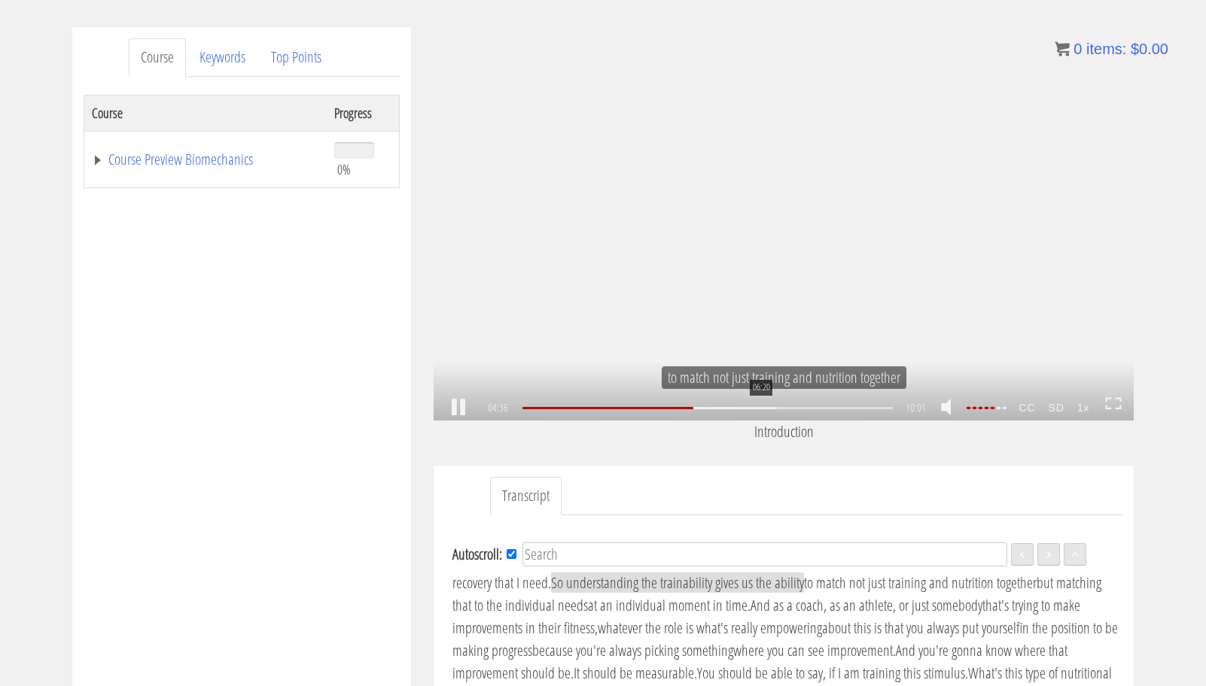
click at [759, 407] on div "06:20" at bounding box center [707, 408] width 370 height 2
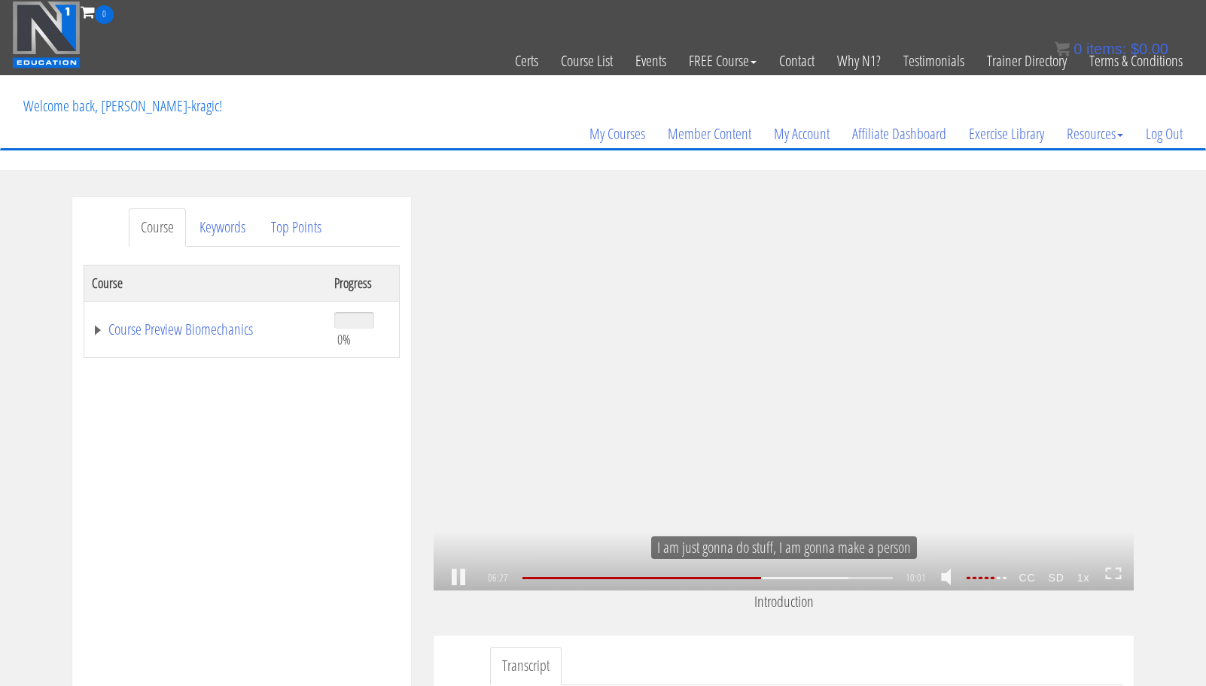
scroll to position [1071, 0]
click at [839, 579] on div "08:27" at bounding box center [707, 578] width 370 height 2
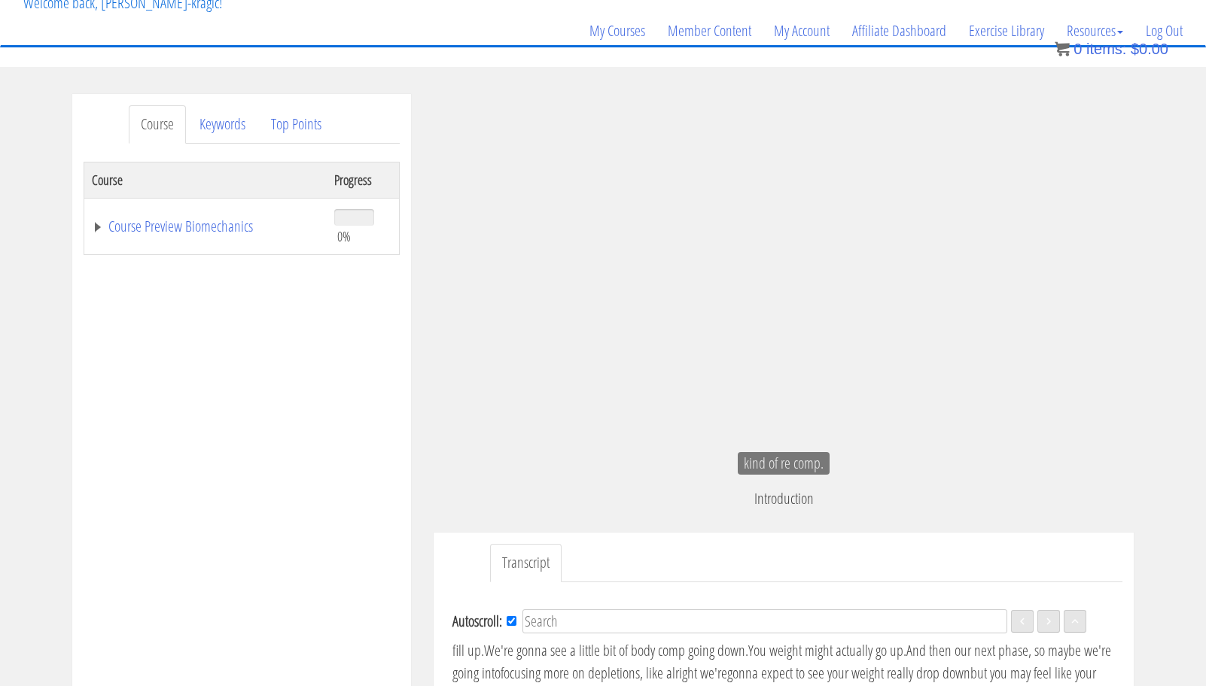
scroll to position [1444, 0]
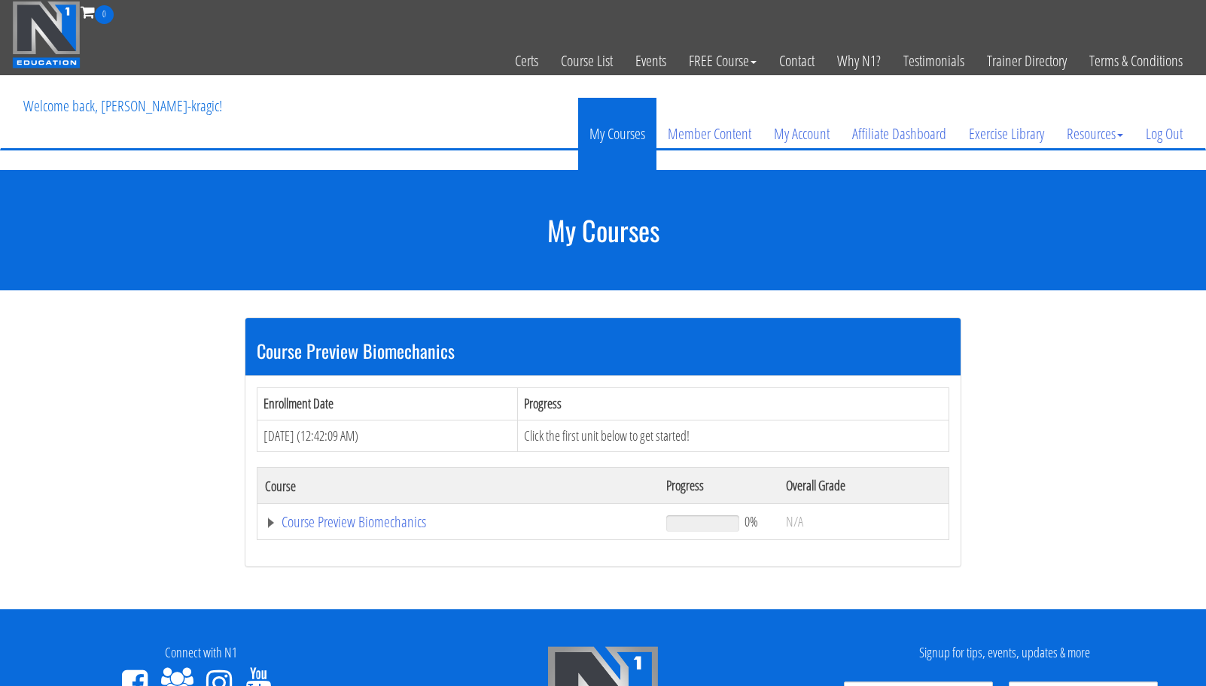
click at [619, 126] on link "My Courses" at bounding box center [617, 134] width 78 height 72
click at [401, 515] on link "Course Preview Biomechanics" at bounding box center [458, 522] width 386 height 15
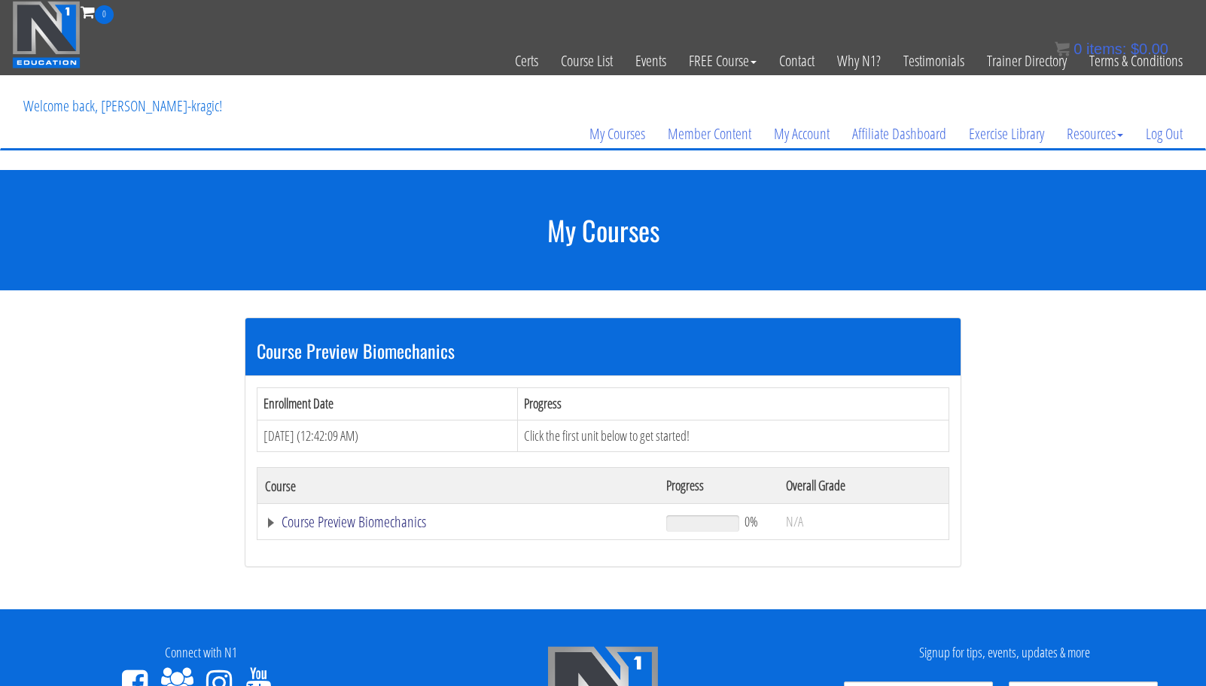
click at [391, 522] on link "Course Preview Biomechanics" at bounding box center [458, 522] width 386 height 15
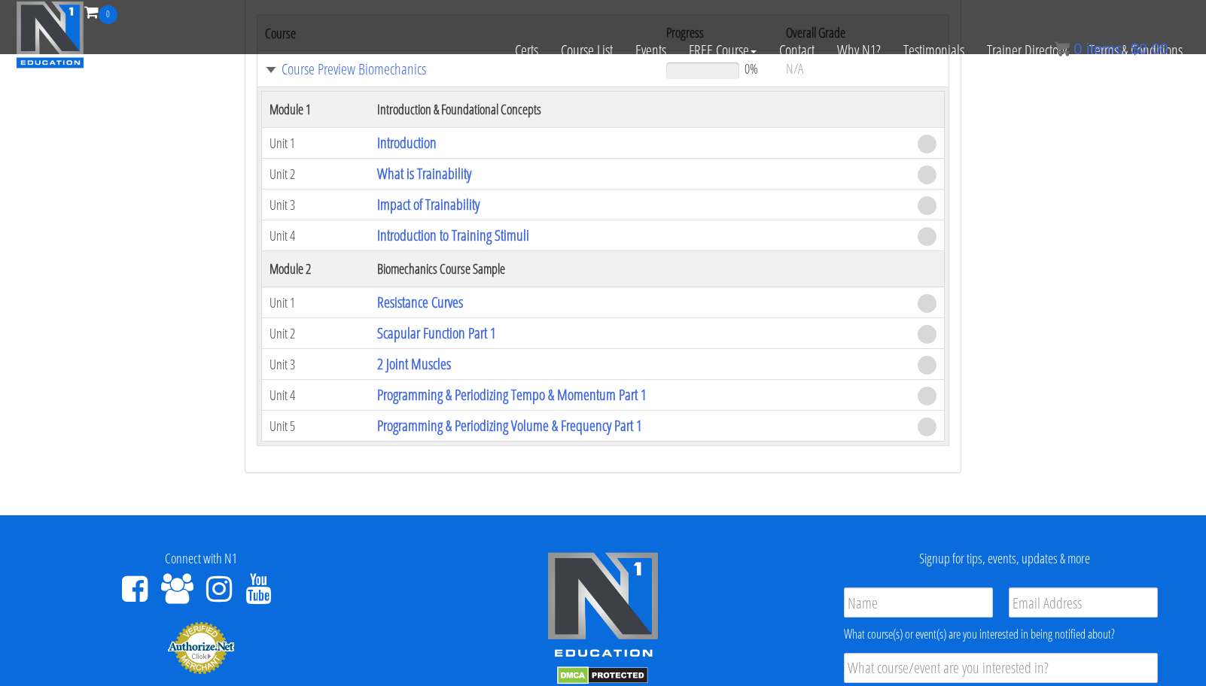
scroll to position [361, 0]
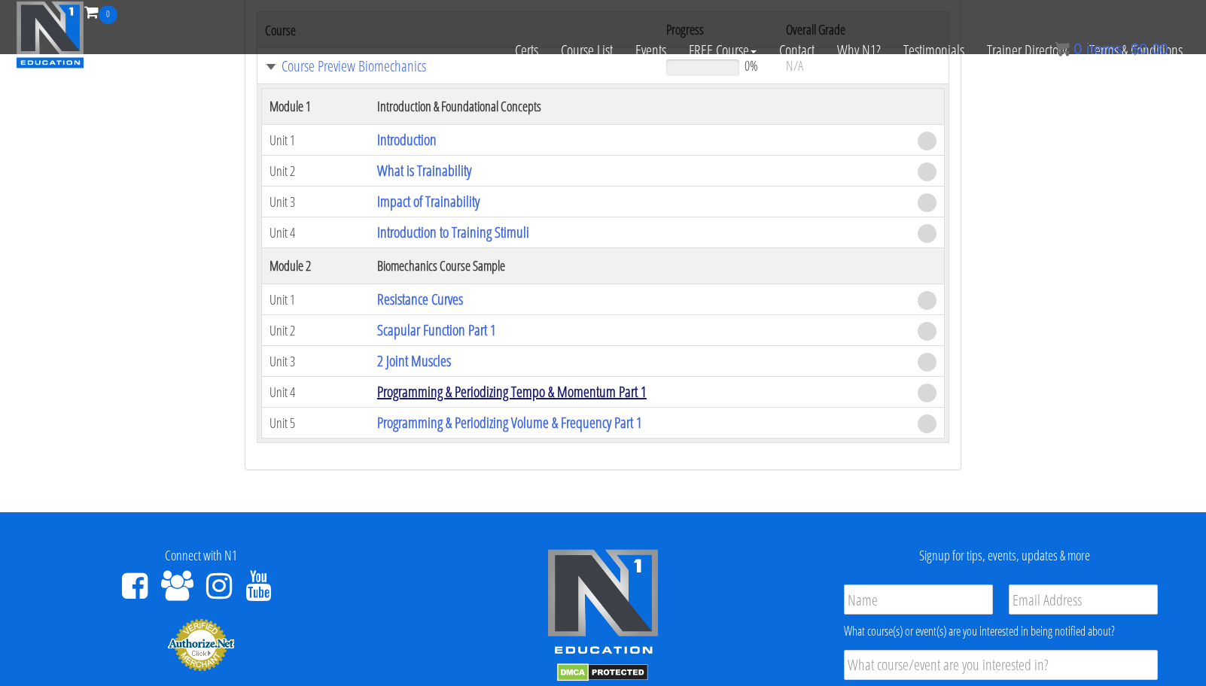
click at [459, 383] on link "Programming & Periodizing Tempo & Momentum Part 1" at bounding box center [511, 392] width 269 height 20
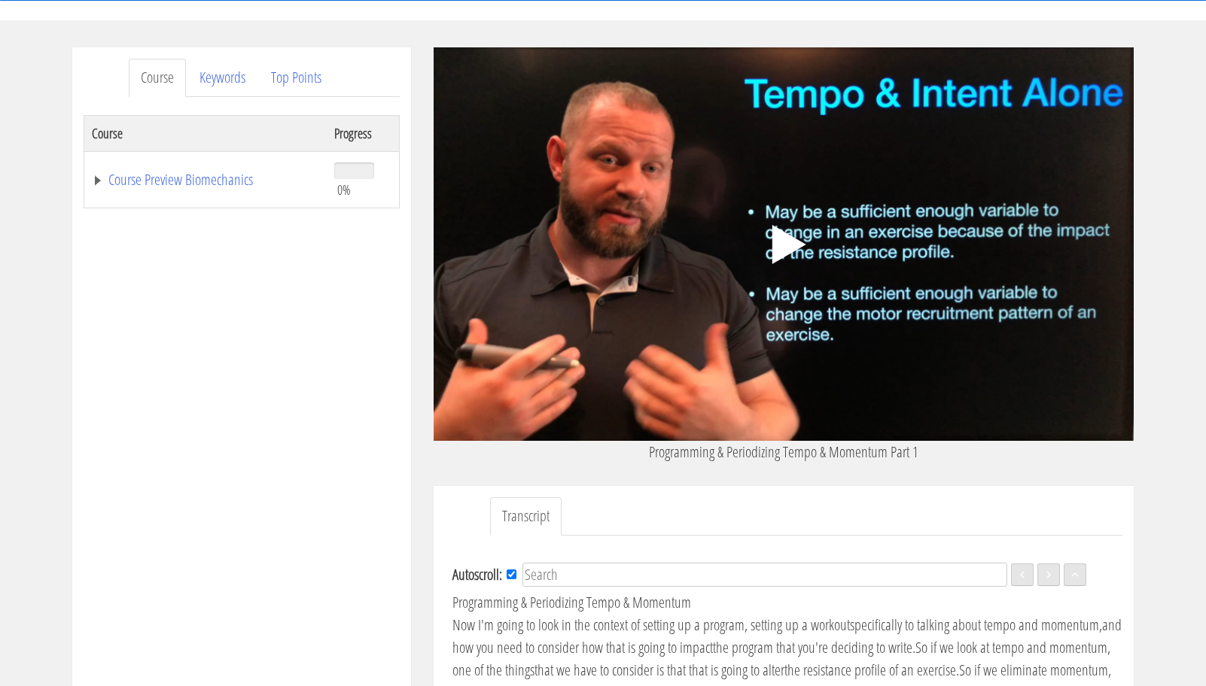
scroll to position [88, 0]
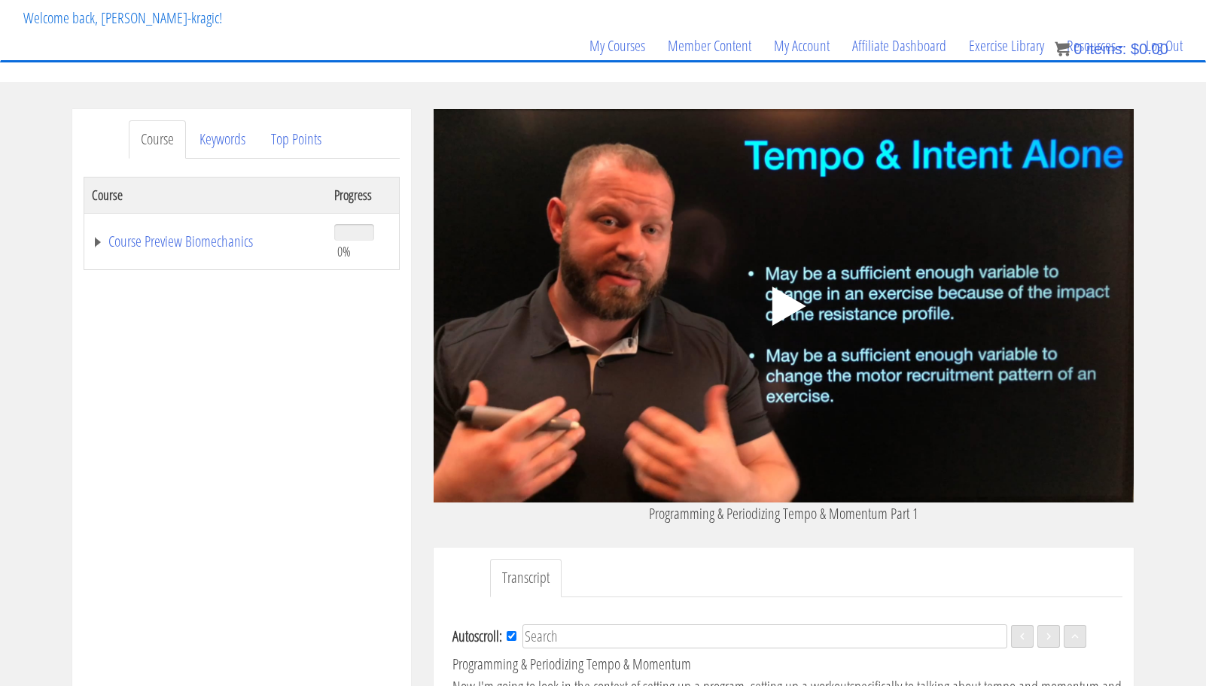
click at [769, 284] on icon ".fp-color-play{opacity:0.65;}.controlbutton{fill:#fff;}" at bounding box center [783, 306] width 95 height 95
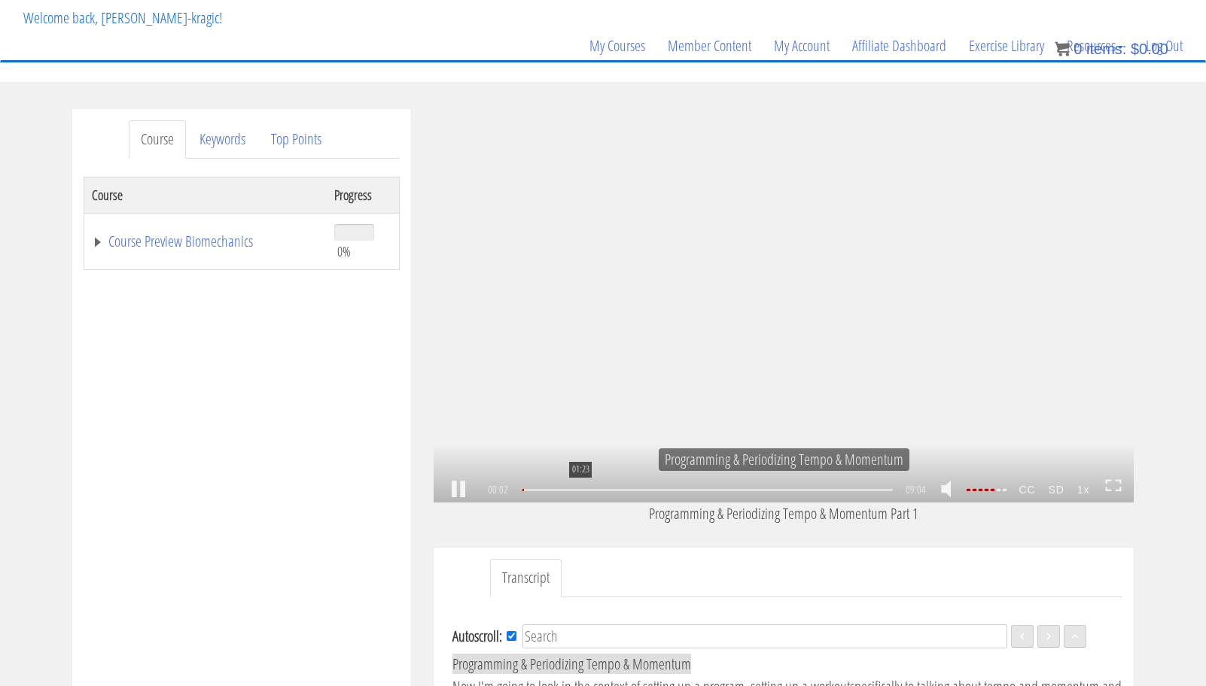
click at [579, 489] on div "01:23" at bounding box center [707, 490] width 370 height 2
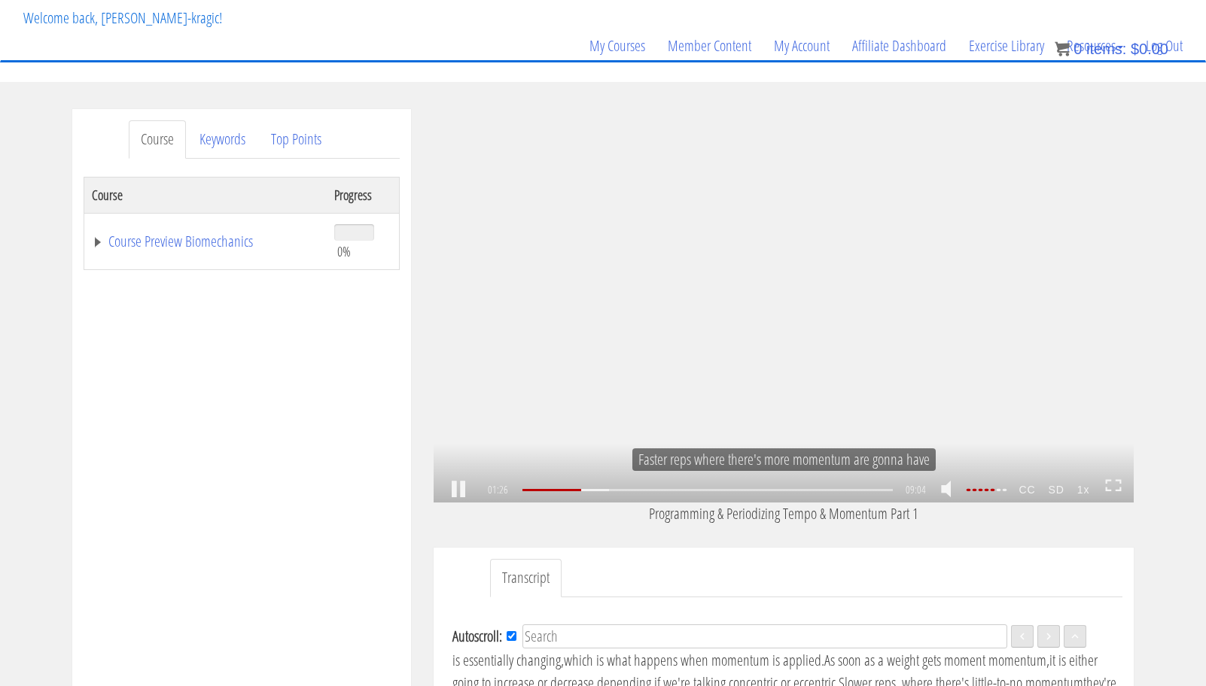
scroll to position [208, 0]
click at [659, 491] on div "03:19" at bounding box center [707, 490] width 370 height 2
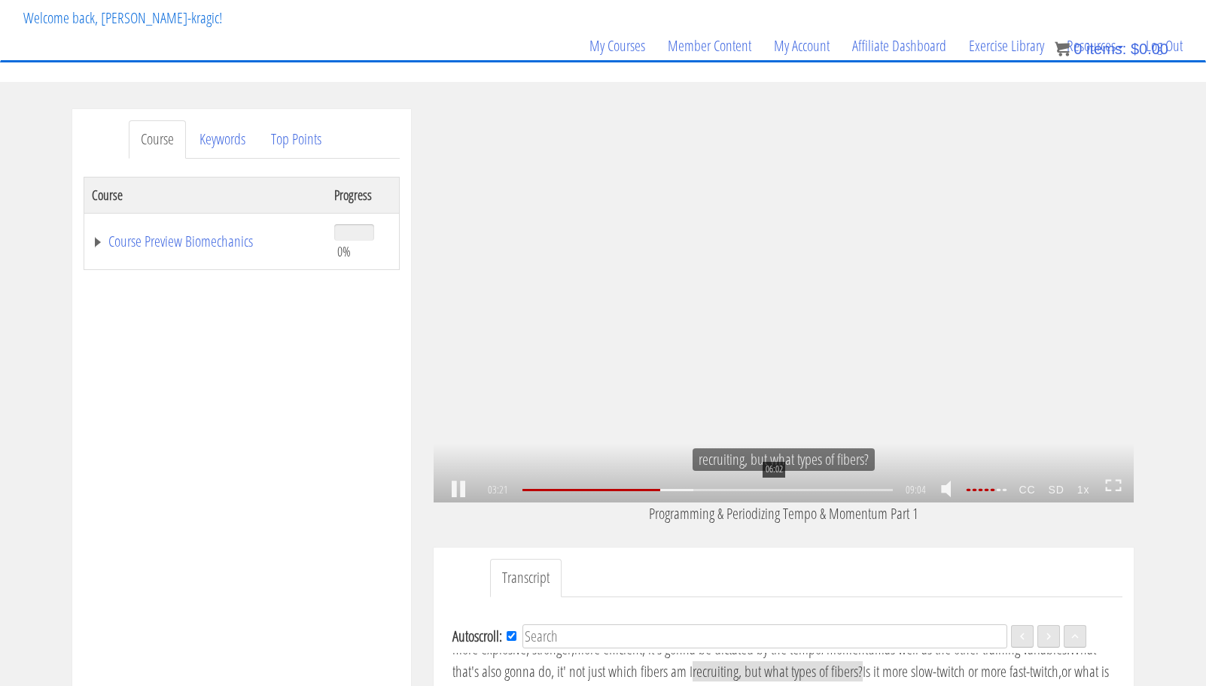
click at [773, 491] on div "06:02" at bounding box center [707, 490] width 370 height 2
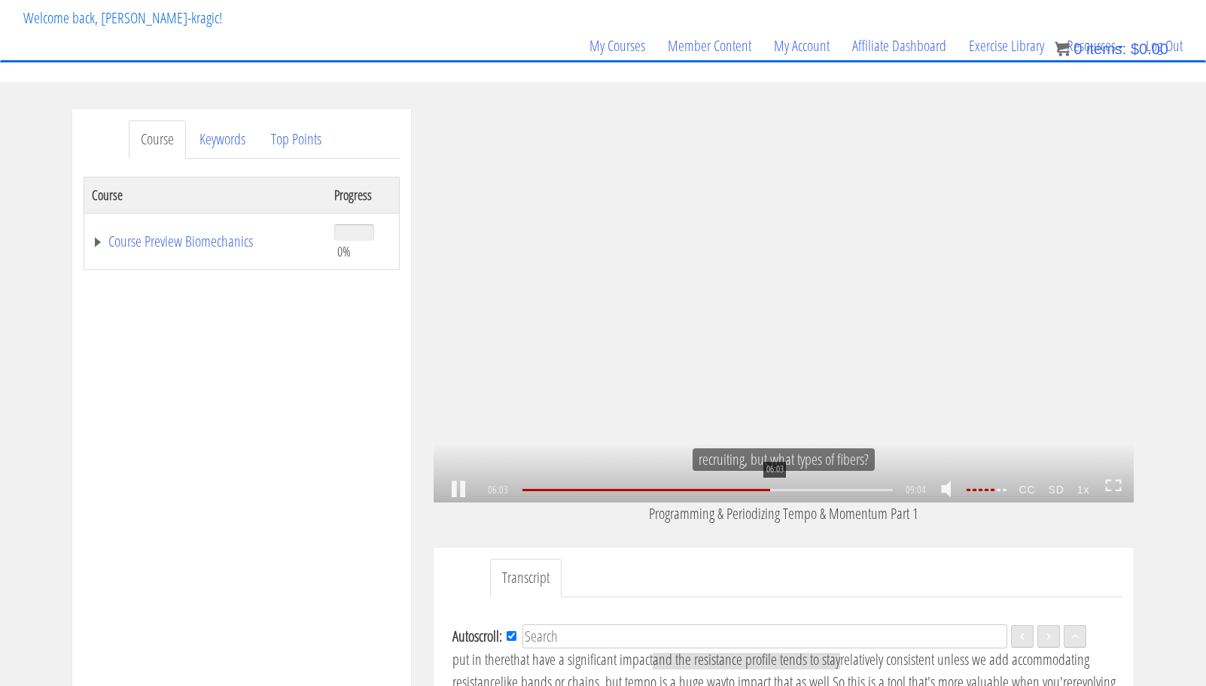
scroll to position [1001, 0]
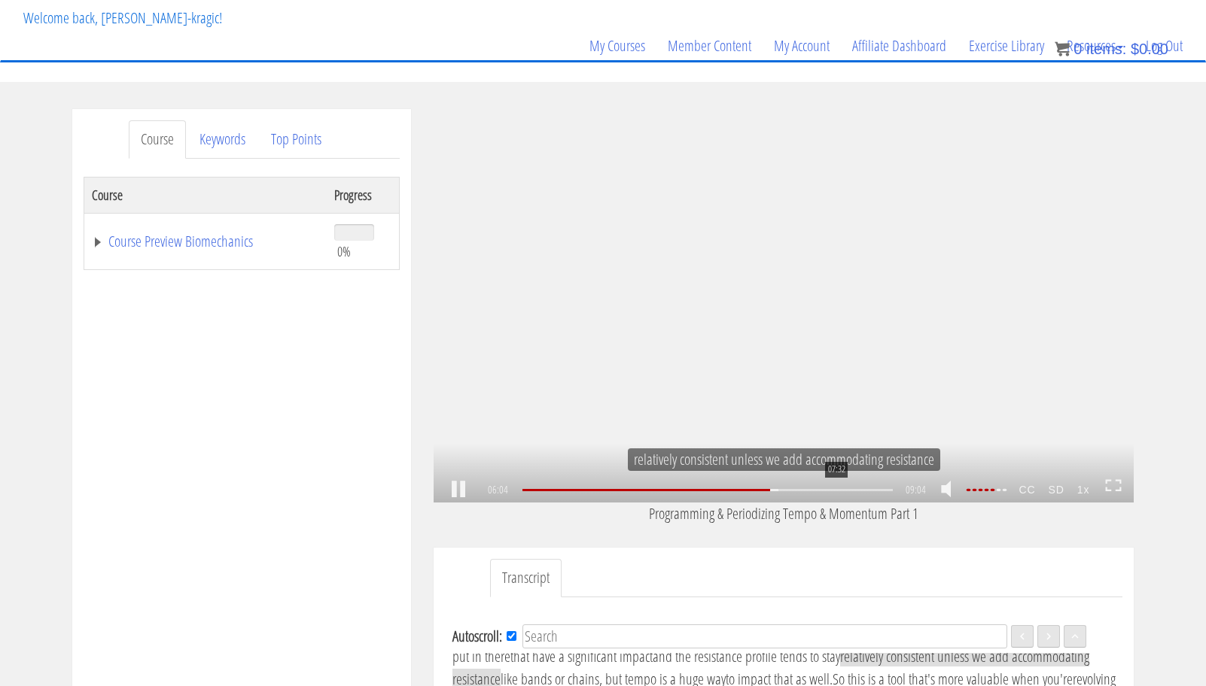
click at [839, 491] on div "07:32" at bounding box center [707, 490] width 370 height 2
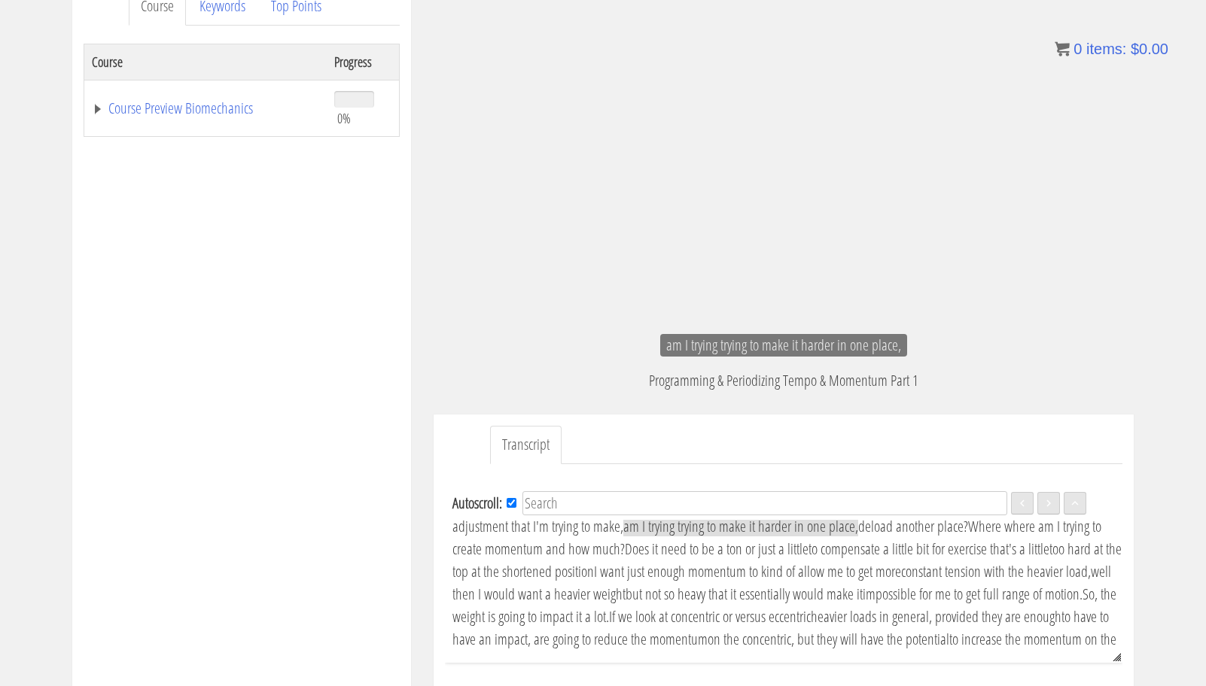
scroll to position [1281, 0]
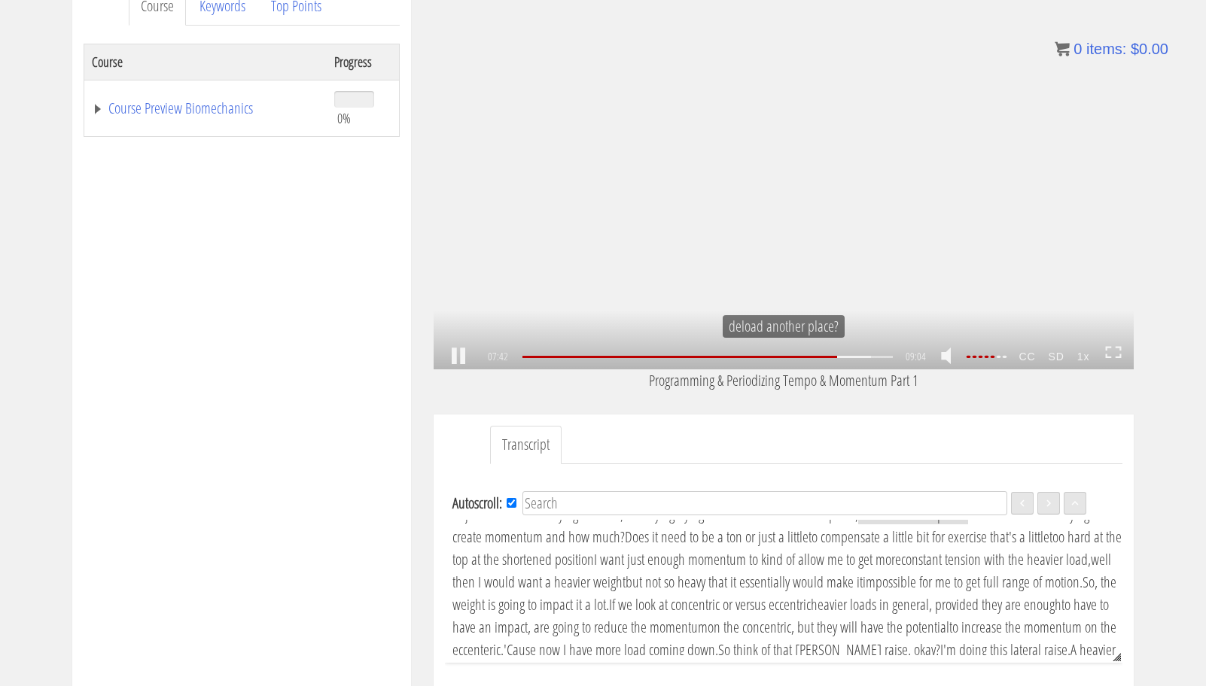
click at [809, 272] on div ".a{fill:#000;opacity:0.65;}.b{fill:#fff;opacity:1.0;} .fp-color-play{opacity:0.…" at bounding box center [783, 173] width 700 height 394
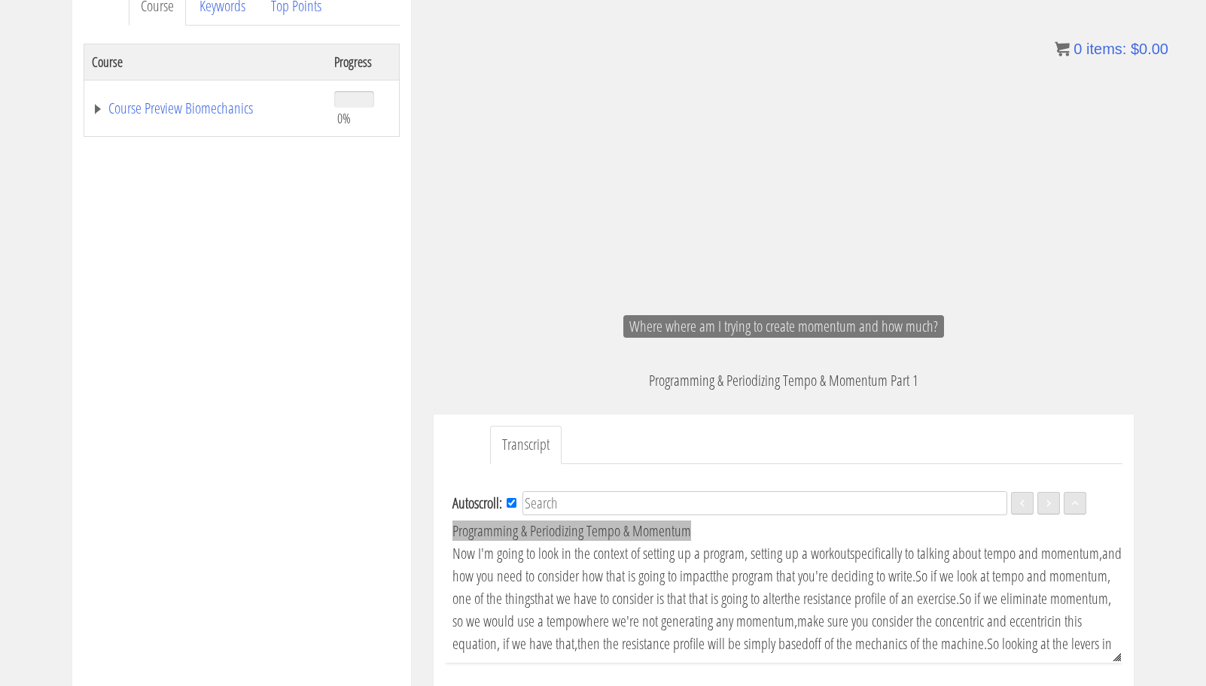
scroll to position [0, 0]
click at [462, 530] on span "Programming & Periodizing Tempo & Momentum" at bounding box center [571, 531] width 239 height 20
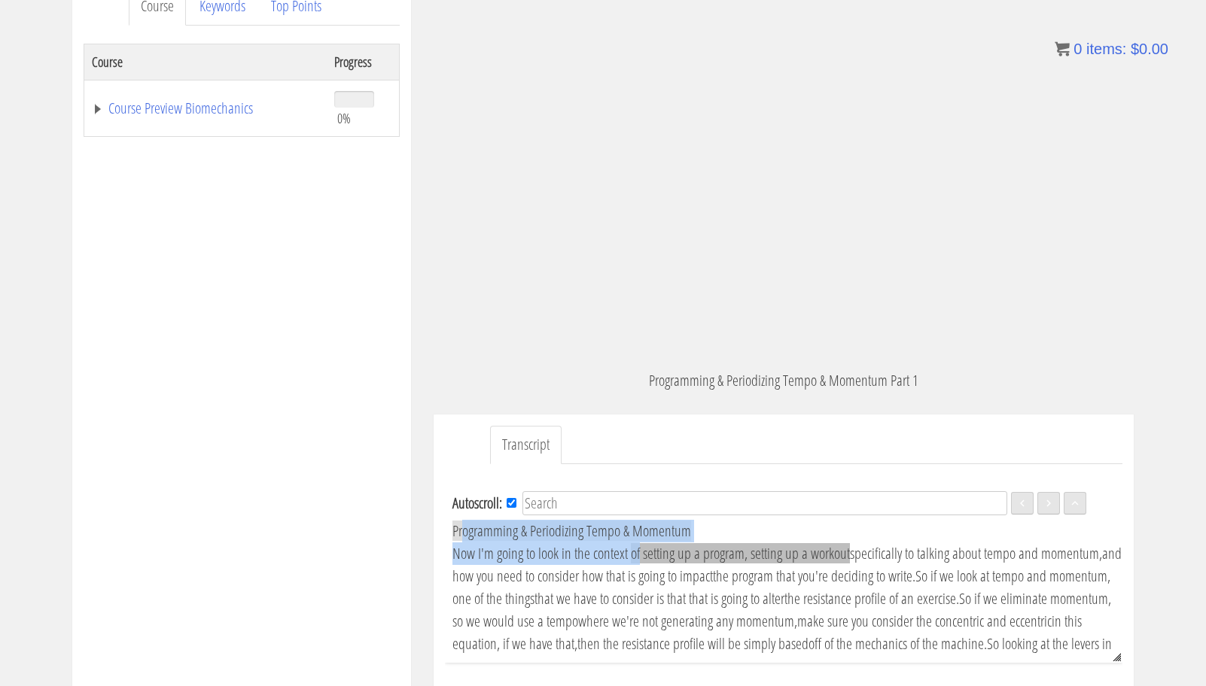
drag, startPoint x: 458, startPoint y: 530, endPoint x: 630, endPoint y: 561, distance: 175.1
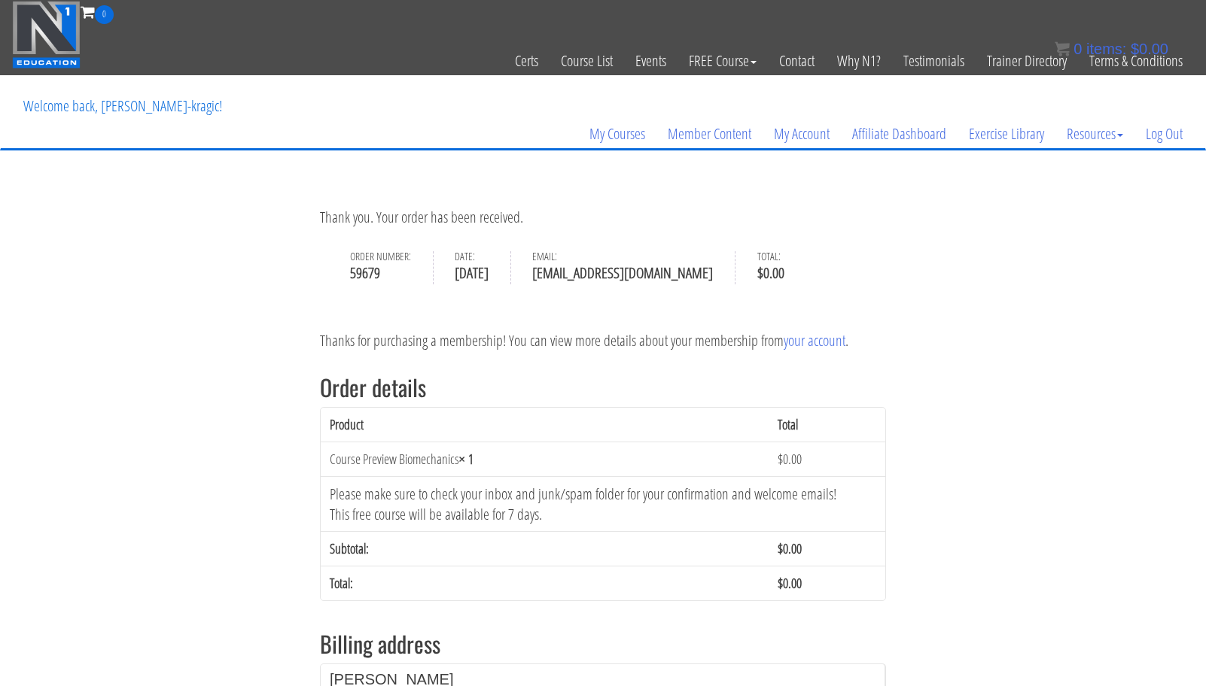
scroll to position [259, 0]
